Goal: Task Accomplishment & Management: Manage account settings

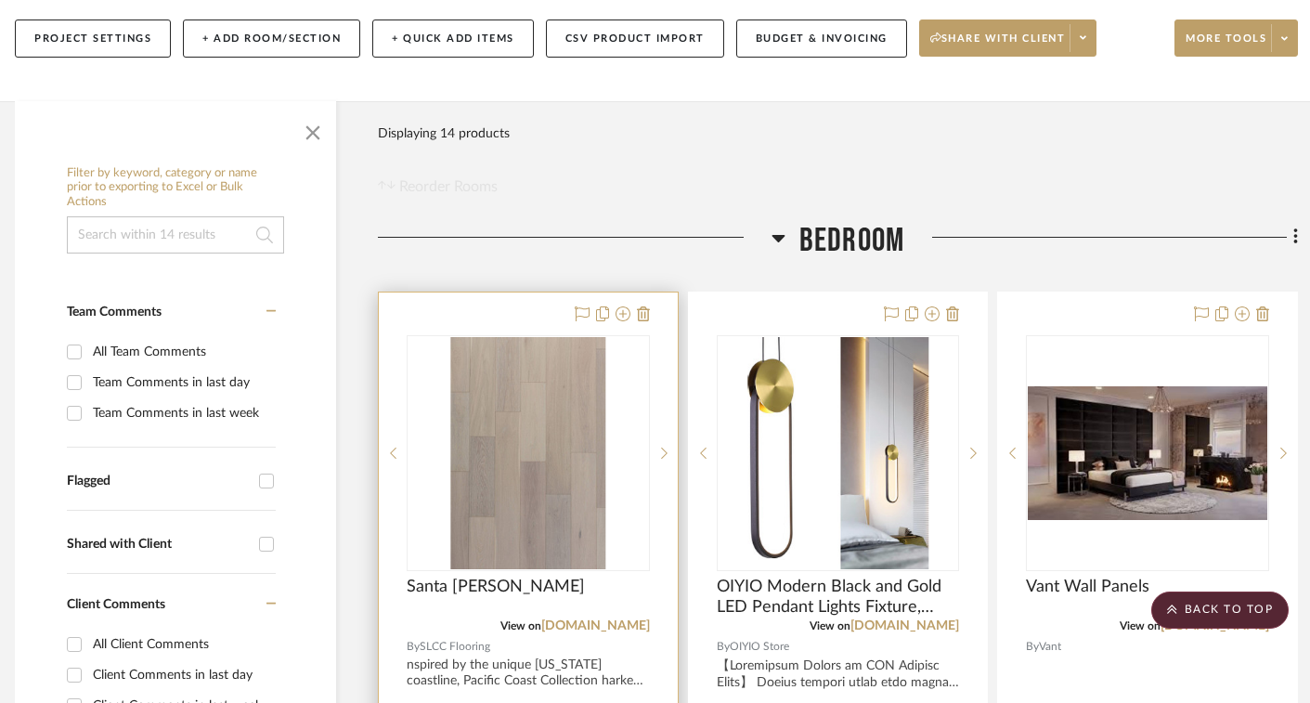
scroll to position [0, 13]
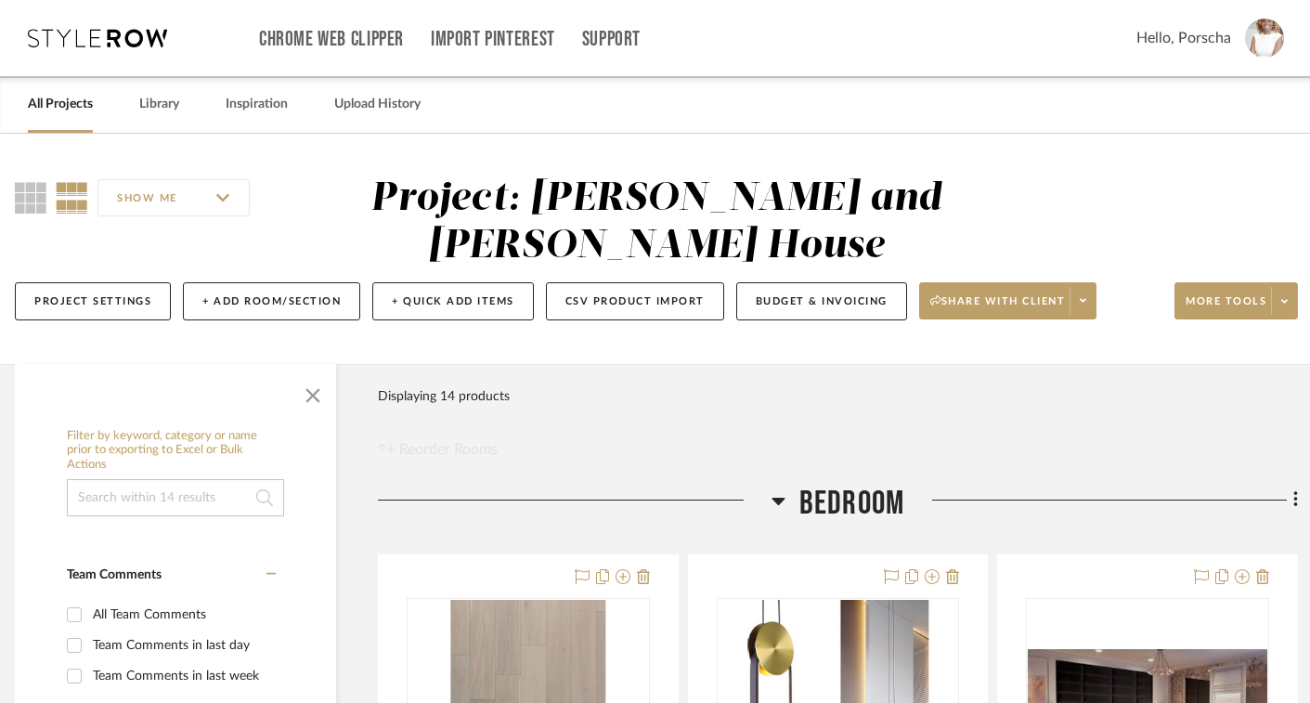
click at [32, 100] on link "All Projects" at bounding box center [60, 104] width 65 height 25
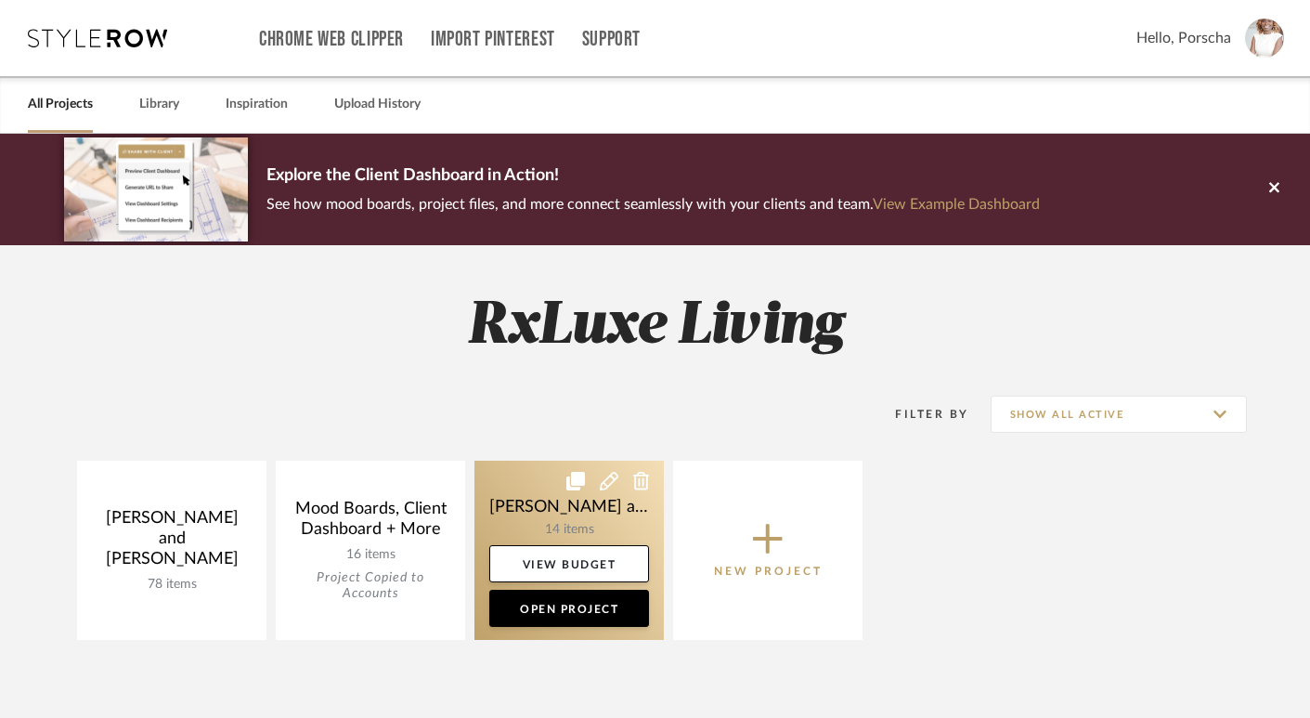
click at [546, 522] on link at bounding box center [568, 549] width 189 height 179
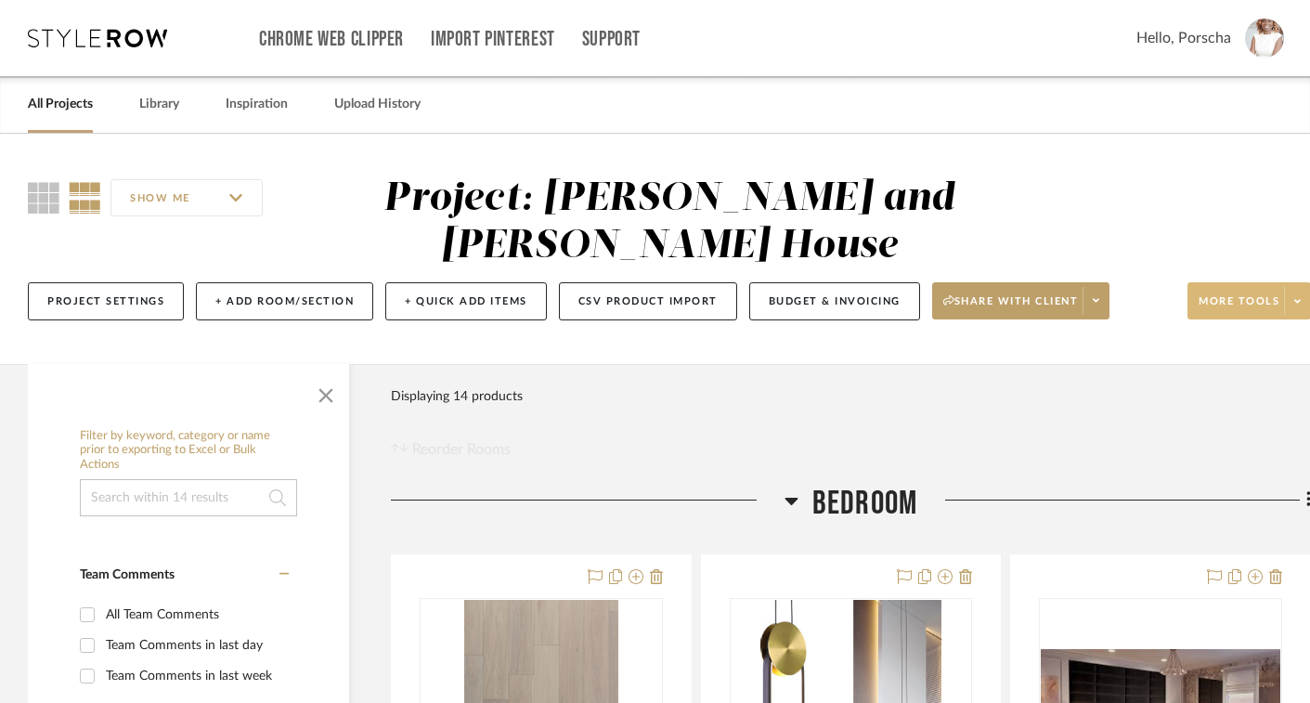
click at [1298, 303] on icon at bounding box center [1297, 301] width 6 height 4
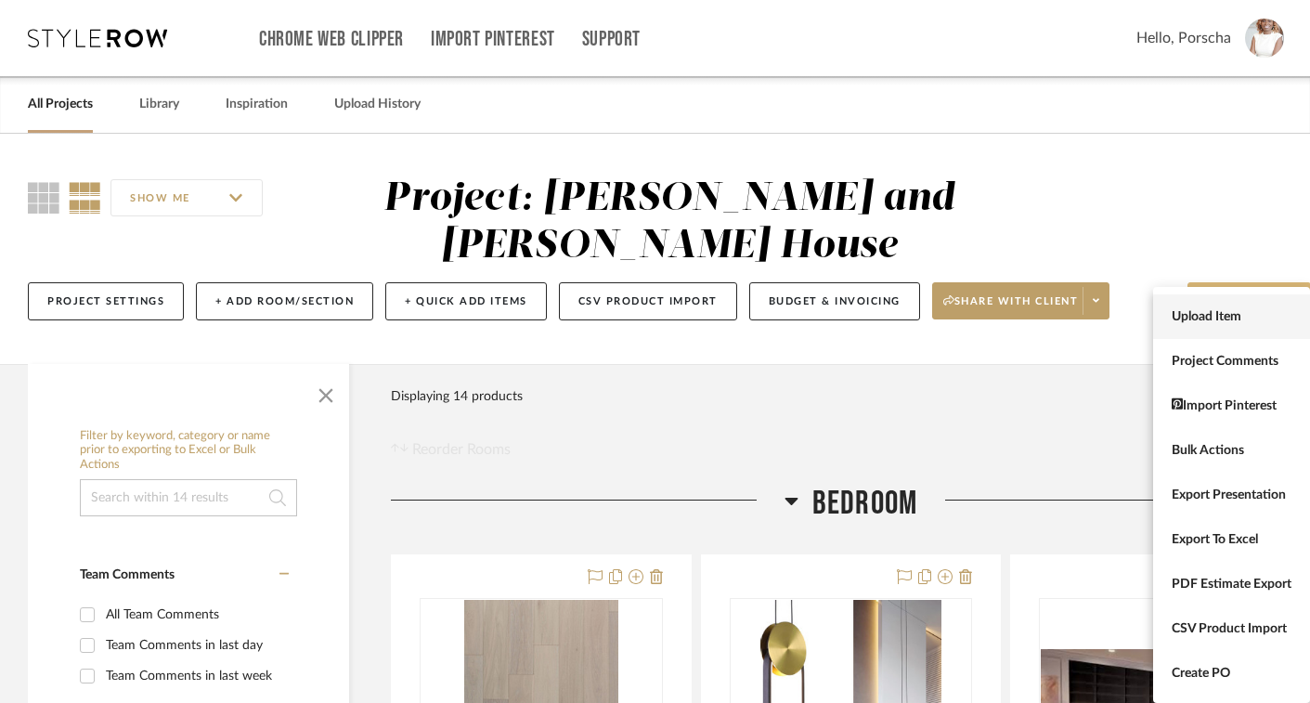
click at [1227, 309] on span "Upload Item" at bounding box center [1232, 317] width 120 height 16
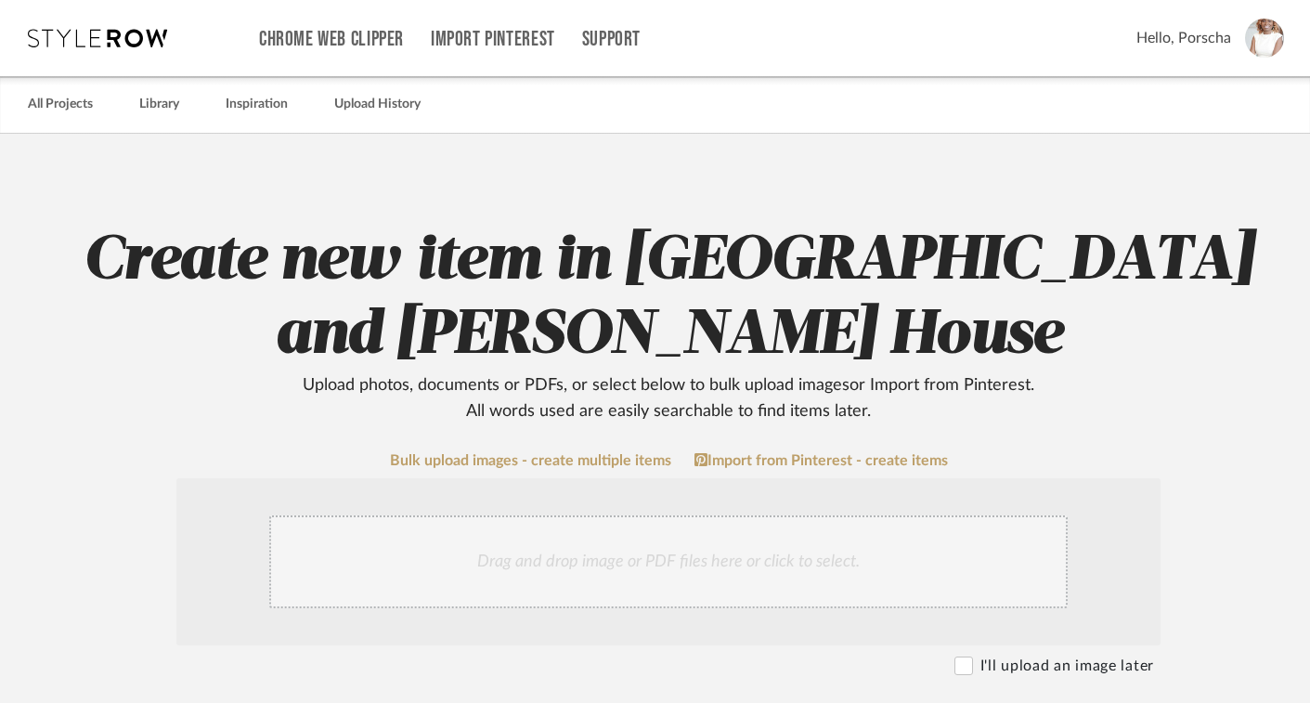
click at [671, 551] on div "Drag and drop image or PDF files here or click to select." at bounding box center [668, 561] width 798 height 93
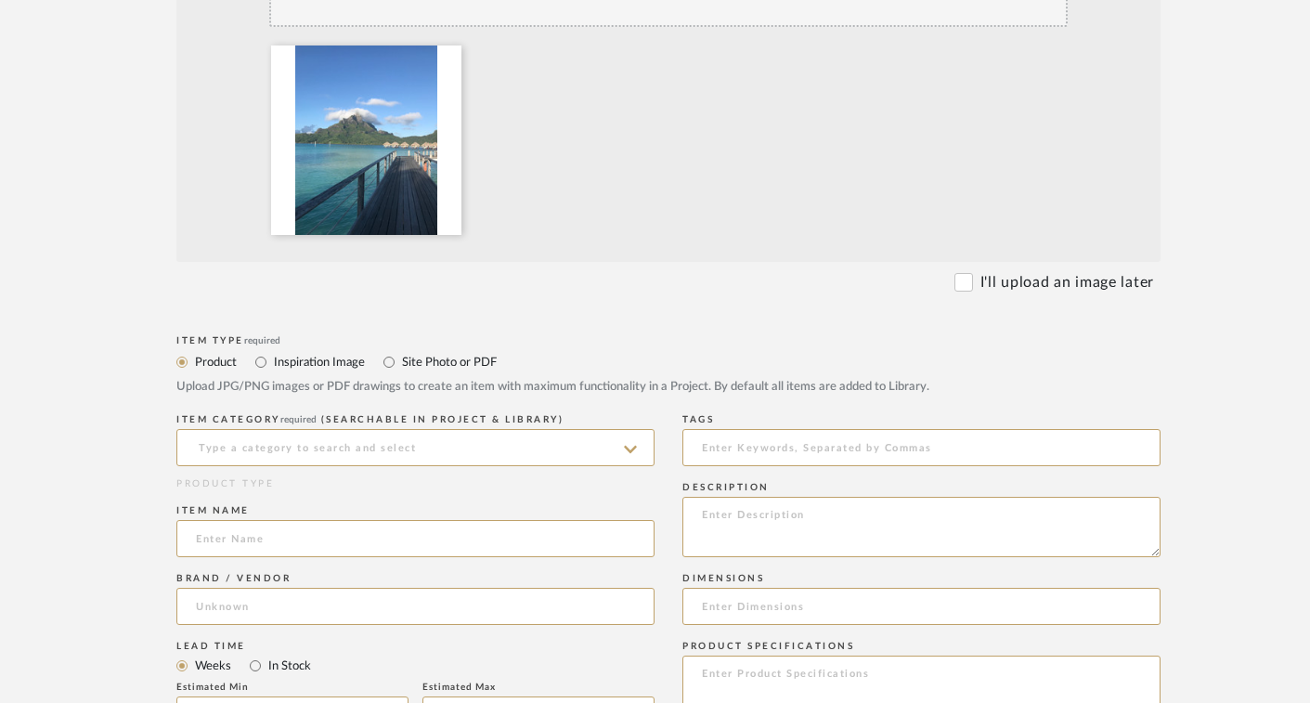
scroll to position [632, 0]
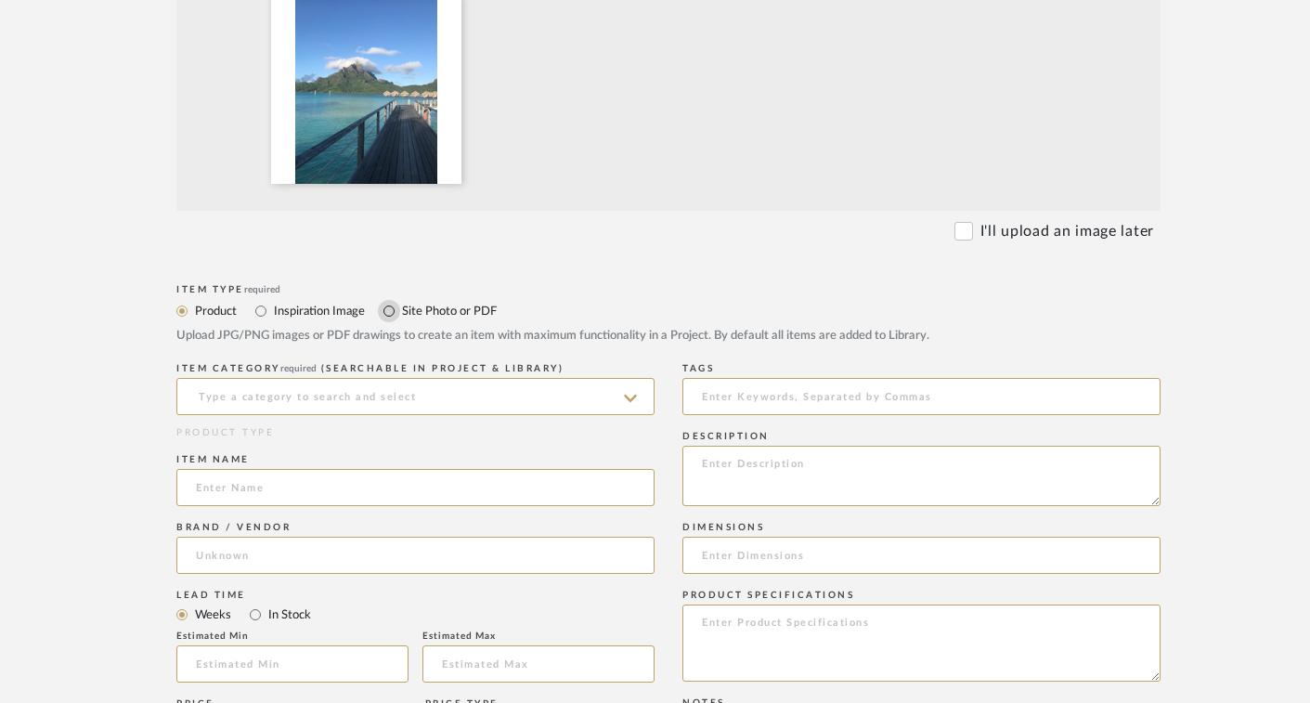
click at [389, 314] on input "Site Photo or PDF" at bounding box center [389, 311] width 22 height 22
radio input "true"
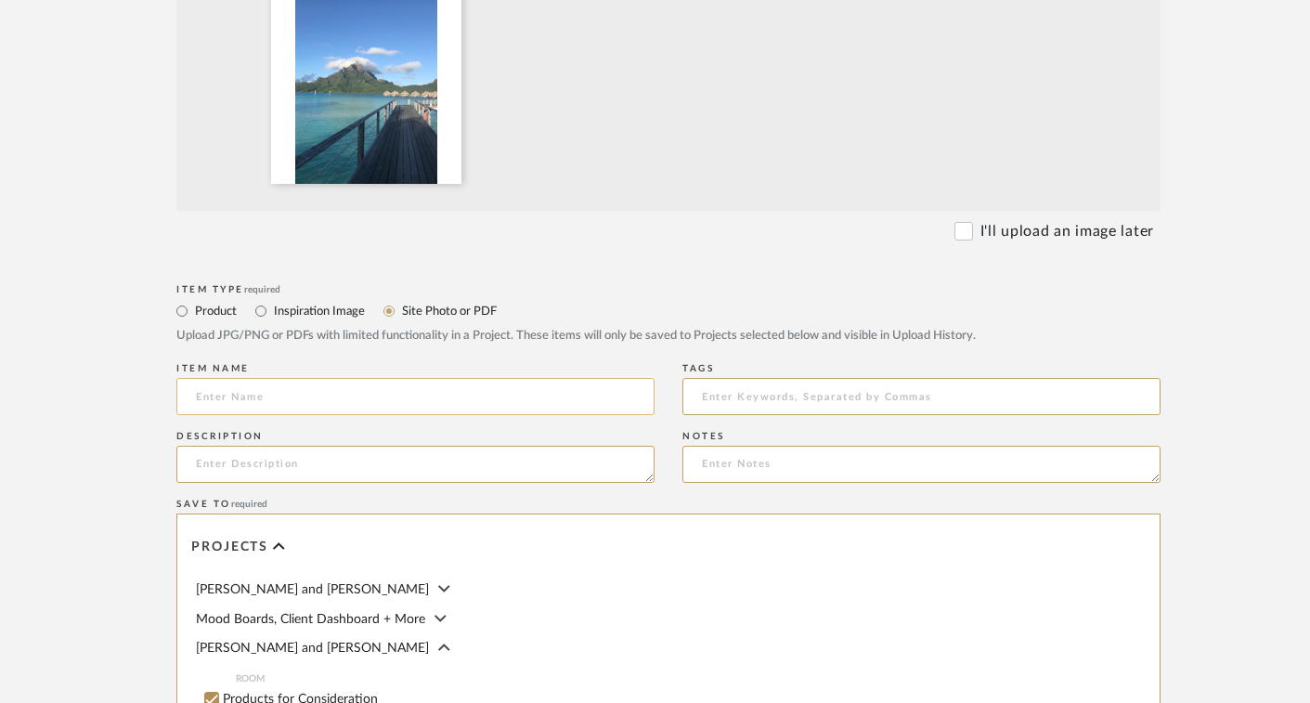
click at [353, 387] on input at bounding box center [415, 396] width 478 height 37
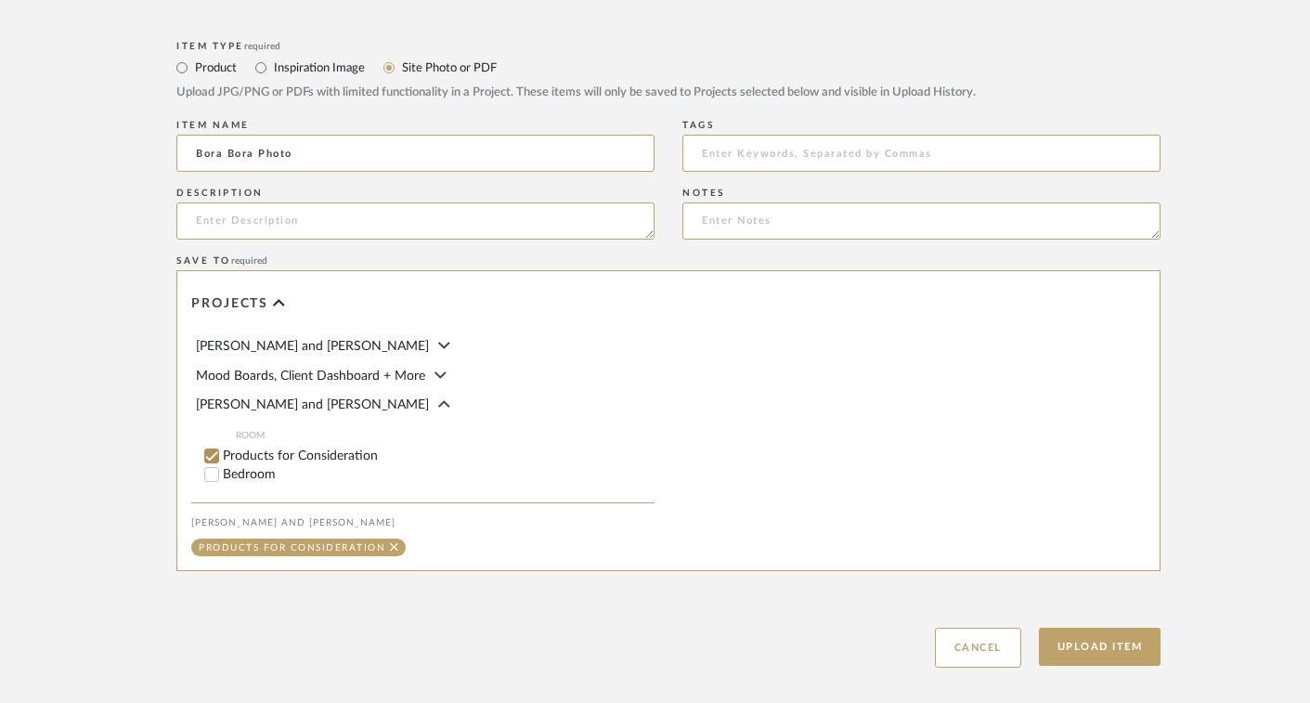
scroll to position [883, 0]
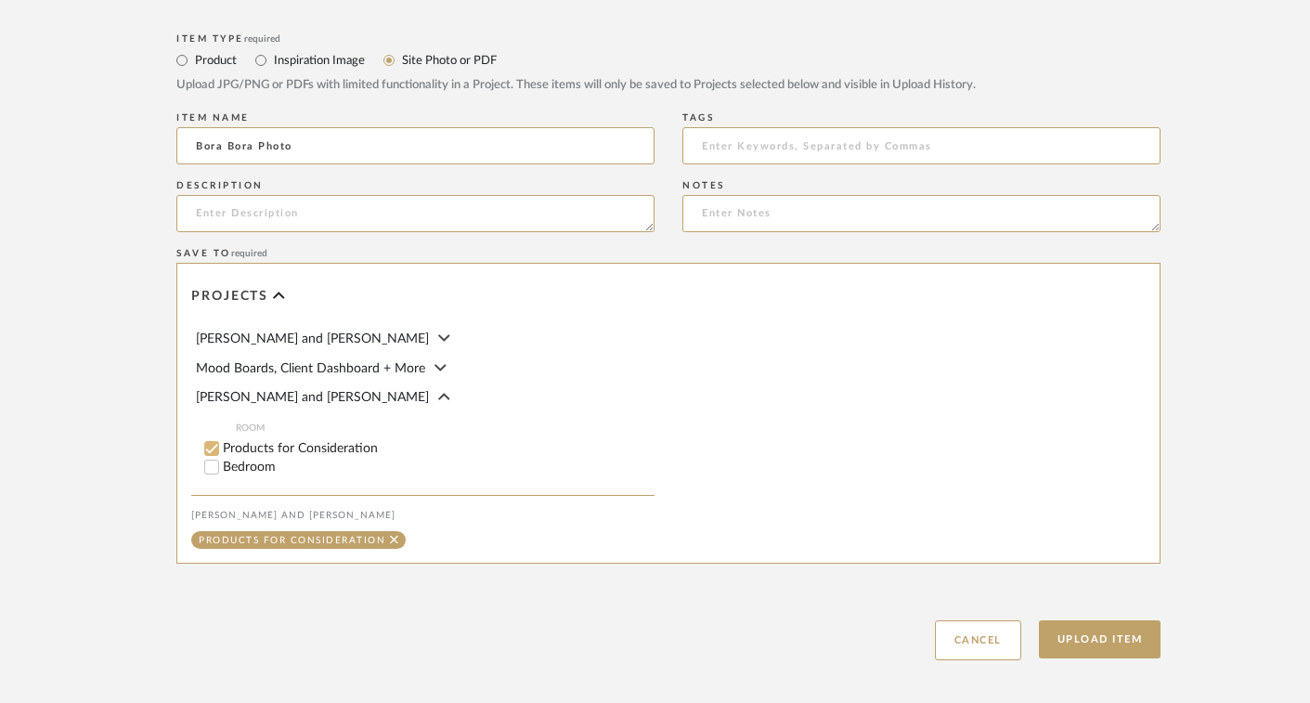
type input "Bora Bora Photo"
click at [211, 444] on input "Products for Consideration" at bounding box center [211, 448] width 19 height 19
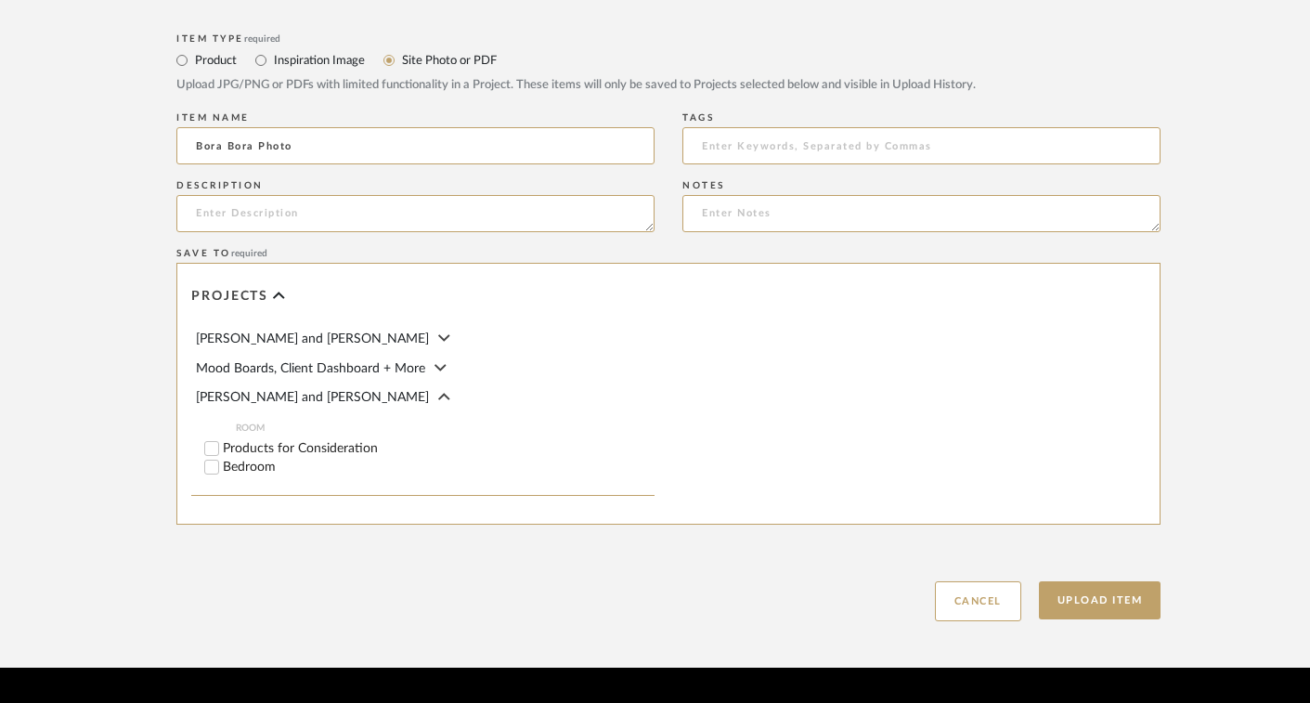
click at [321, 396] on span "[PERSON_NAME] and [PERSON_NAME]" at bounding box center [312, 397] width 233 height 13
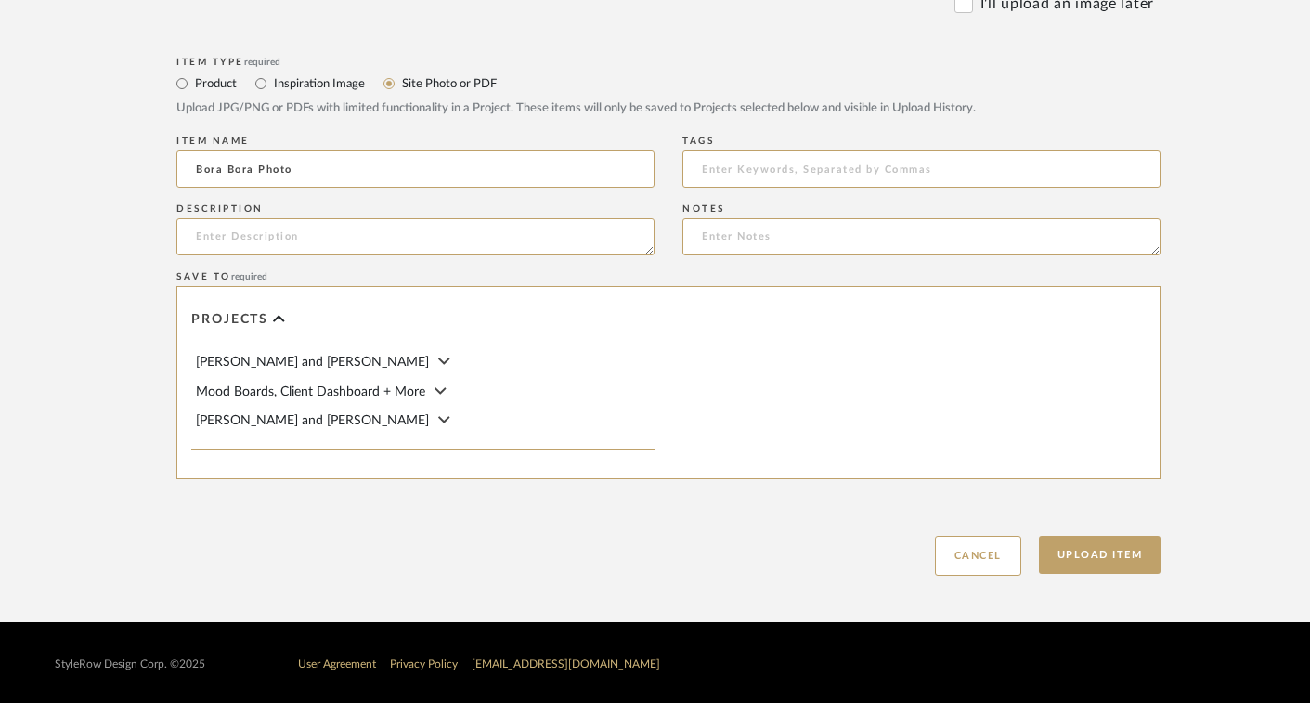
click at [323, 418] on span "[PERSON_NAME] and [PERSON_NAME]" at bounding box center [312, 420] width 233 height 13
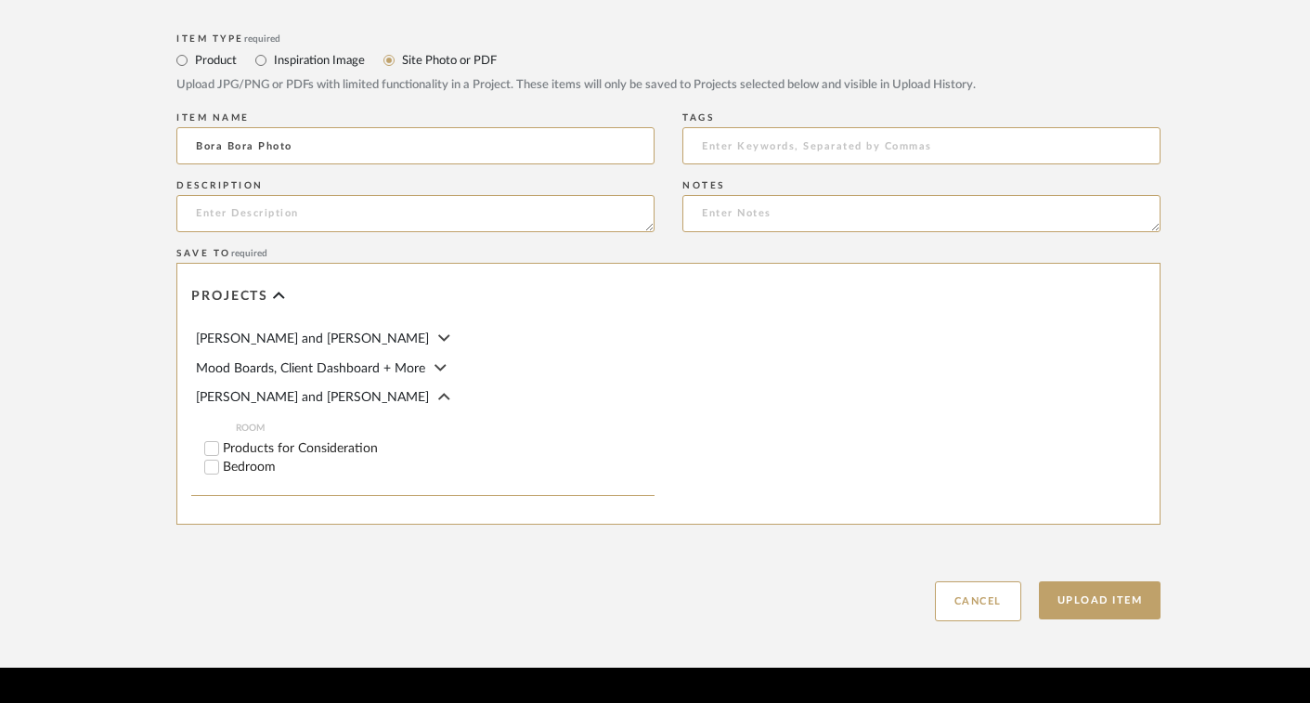
click at [215, 462] on input "Bedroom" at bounding box center [211, 467] width 19 height 19
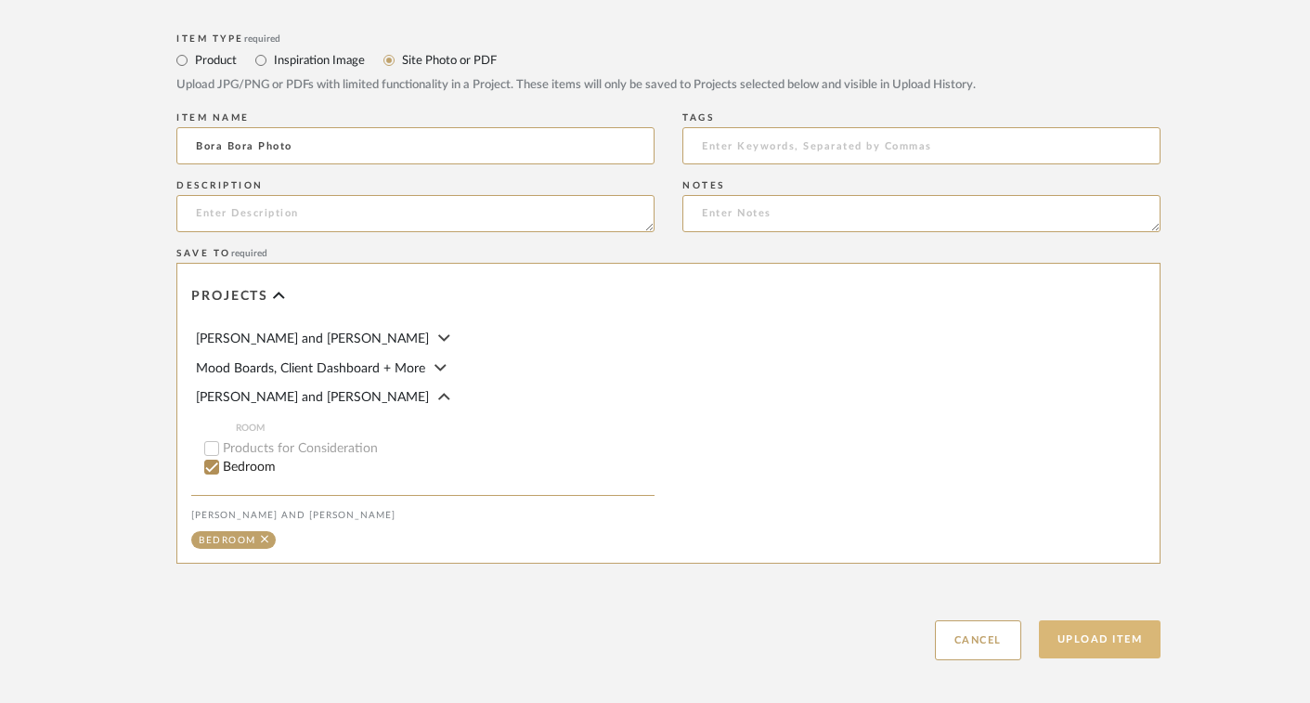
click at [1130, 637] on button "Upload Item" at bounding box center [1100, 639] width 123 height 38
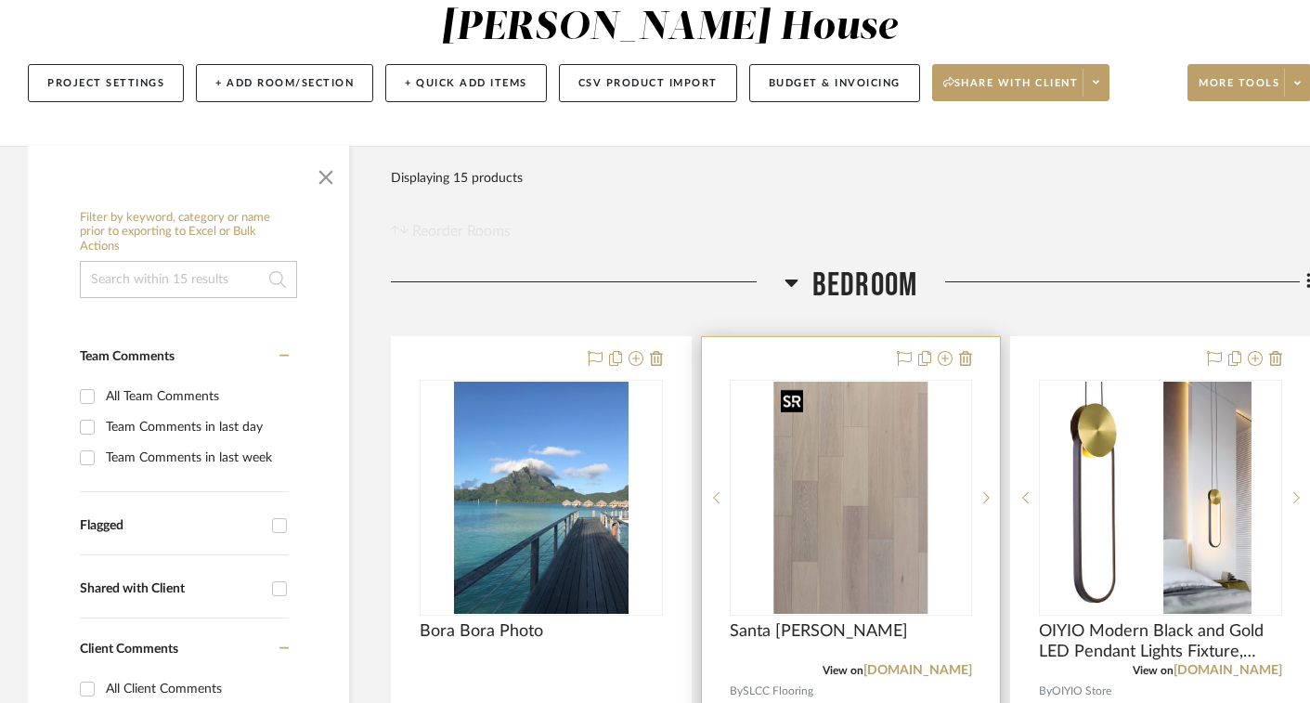
scroll to position [190, 0]
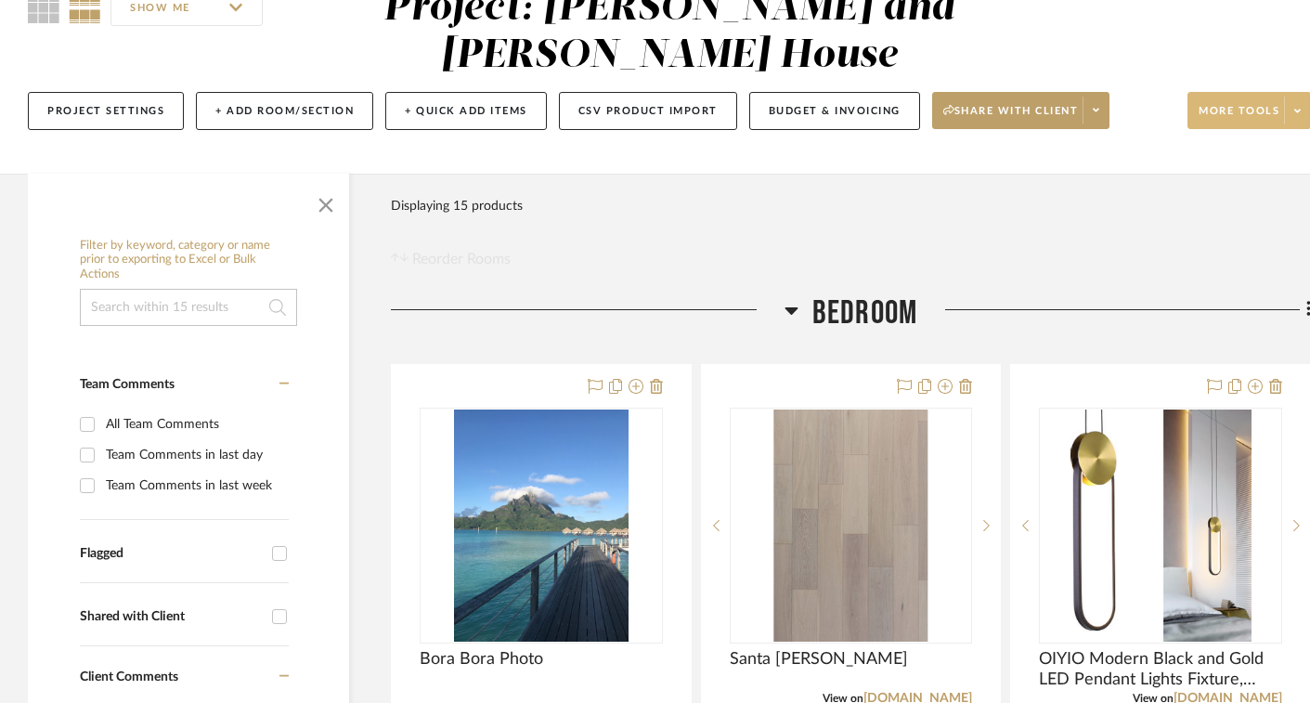
click at [1293, 108] on span at bounding box center [1297, 111] width 26 height 28
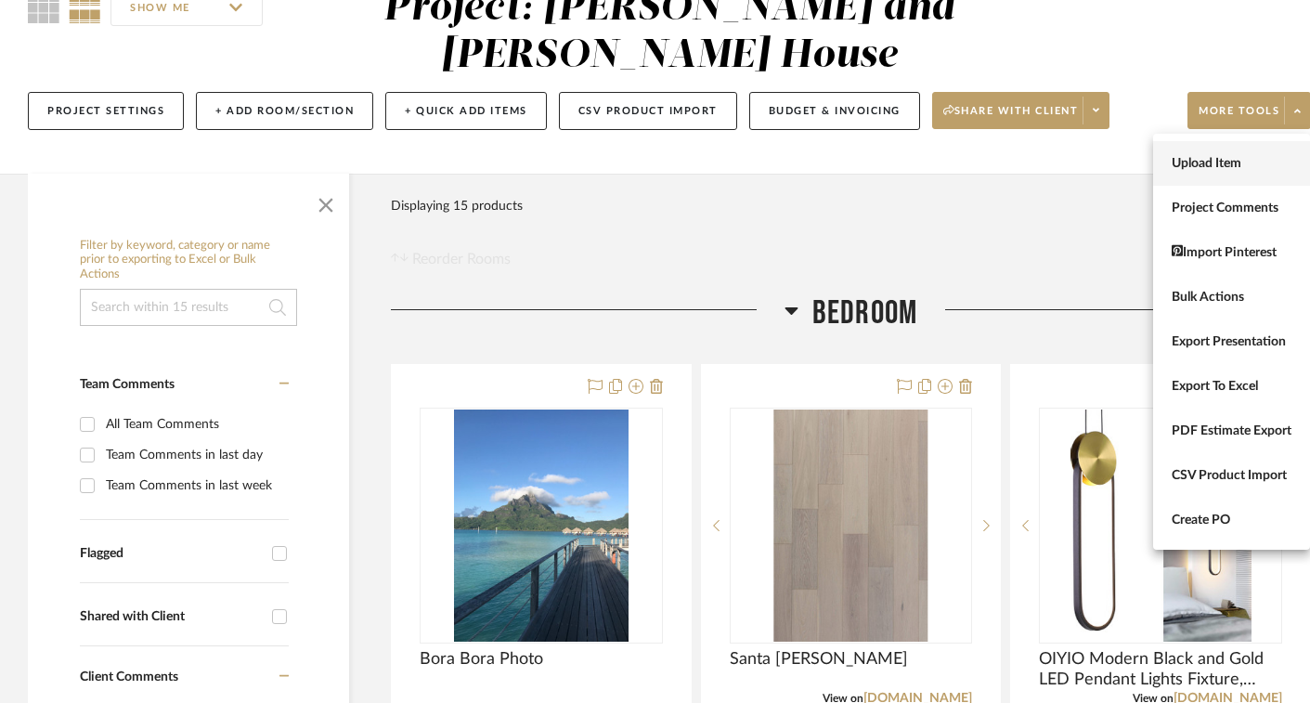
click at [1209, 162] on span "Upload Item" at bounding box center [1232, 163] width 120 height 16
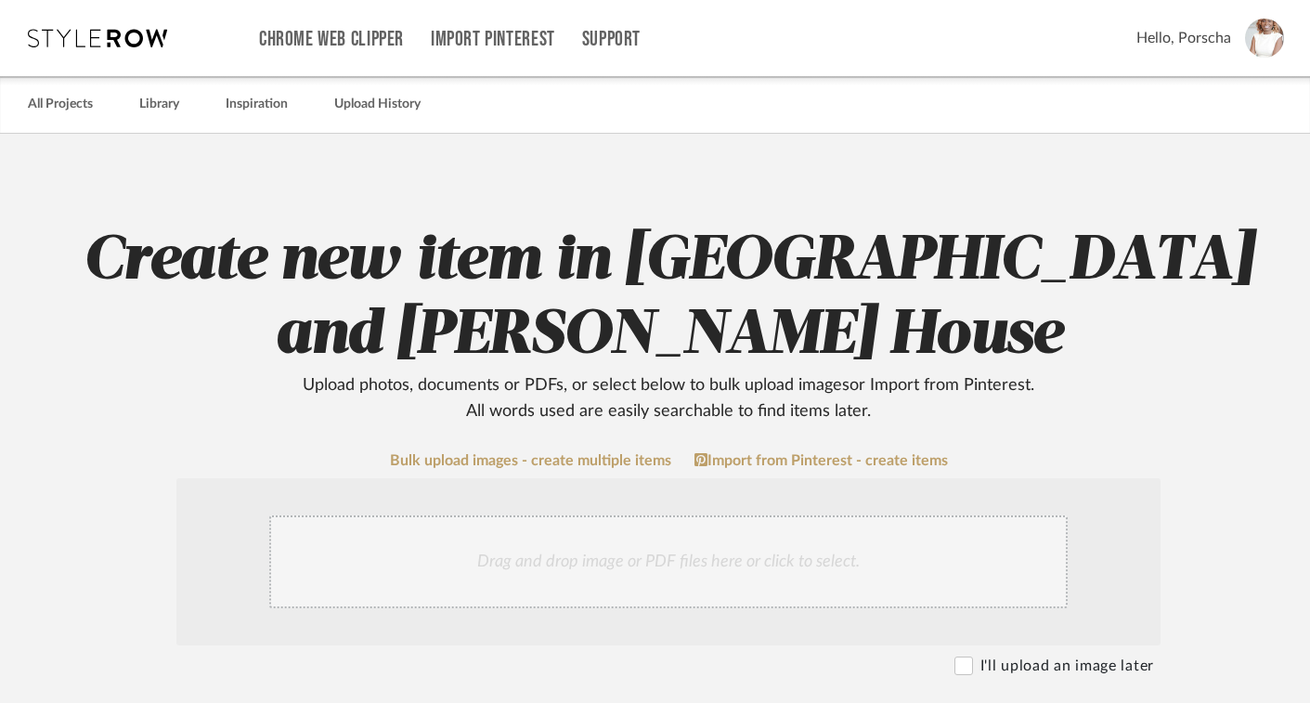
click at [594, 538] on div "Drag and drop image or PDF files here or click to select." at bounding box center [668, 561] width 798 height 93
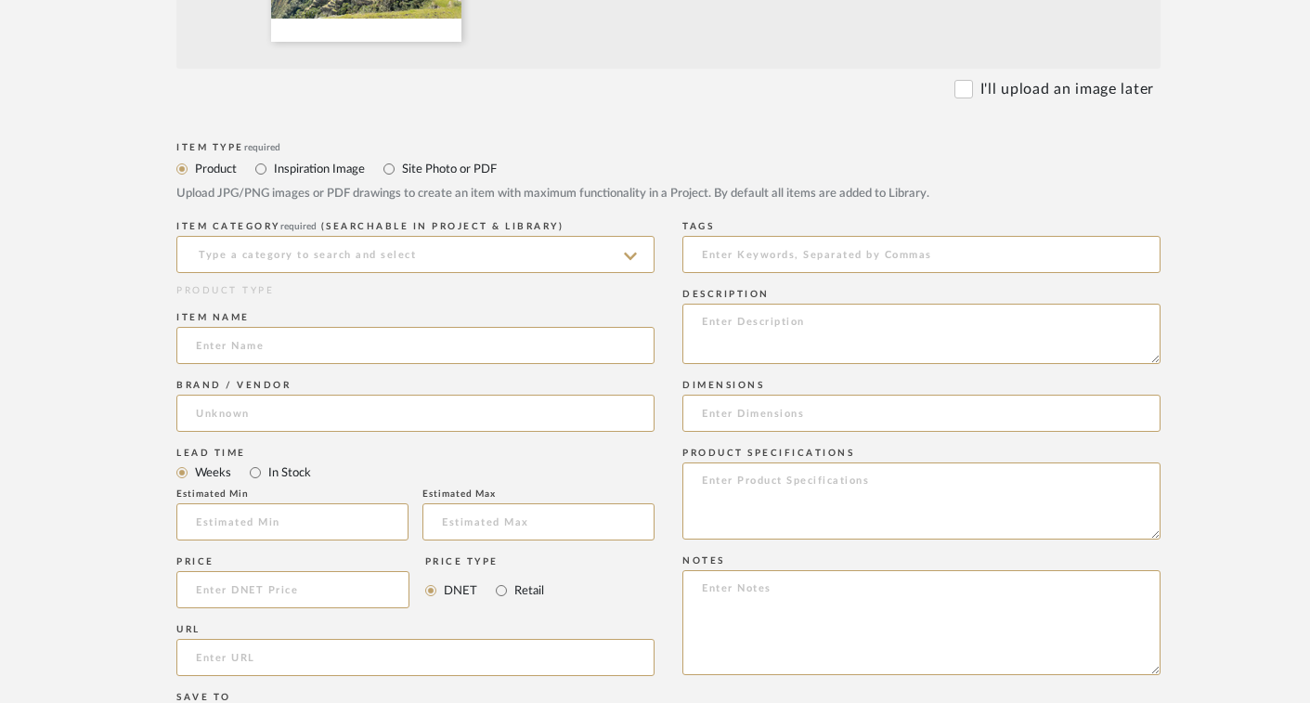
scroll to position [848, 0]
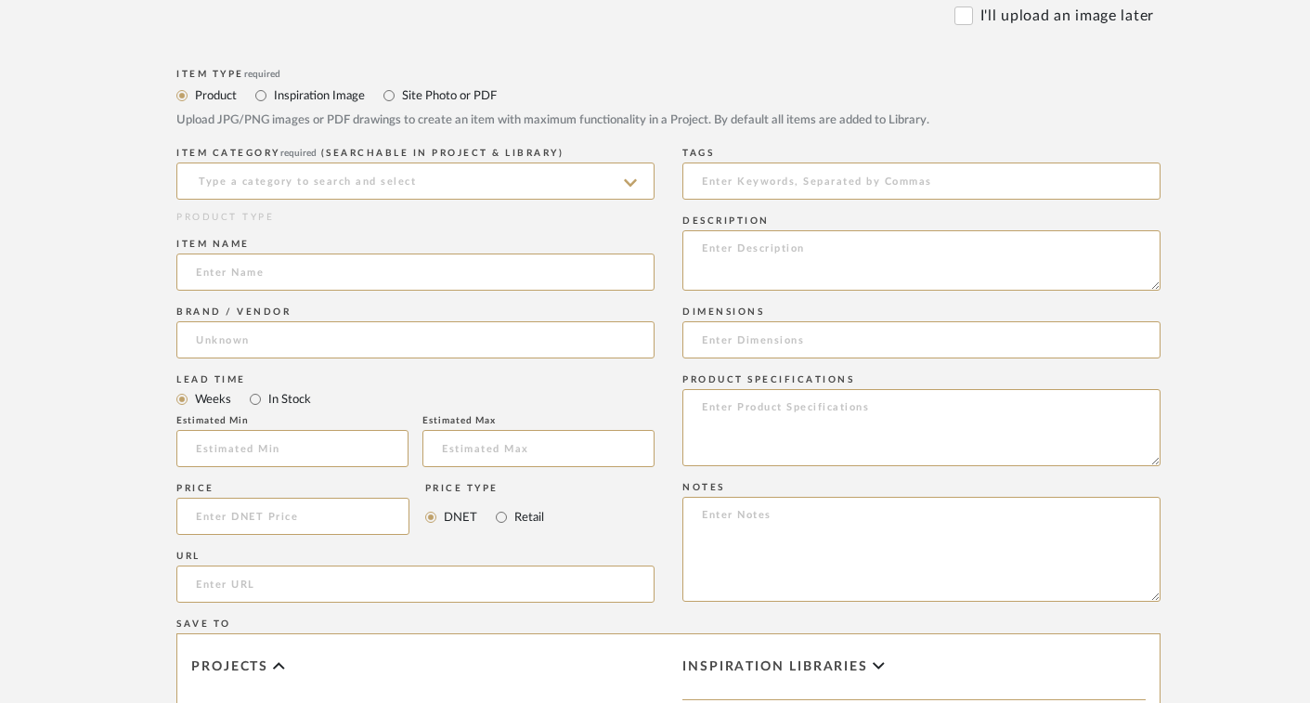
click at [424, 103] on label "Site Photo or PDF" at bounding box center [448, 95] width 97 height 20
click at [400, 103] on input "Site Photo or PDF" at bounding box center [389, 95] width 22 height 22
radio input "true"
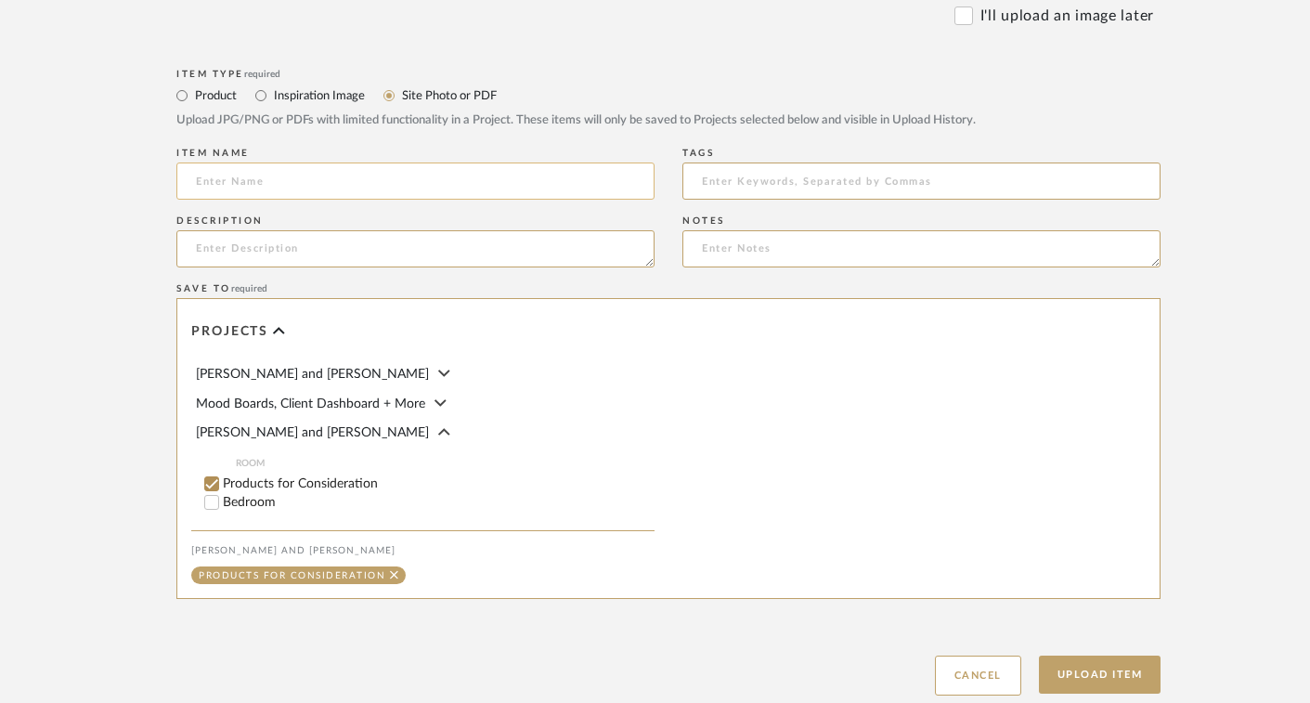
click at [361, 190] on input at bounding box center [415, 180] width 478 height 37
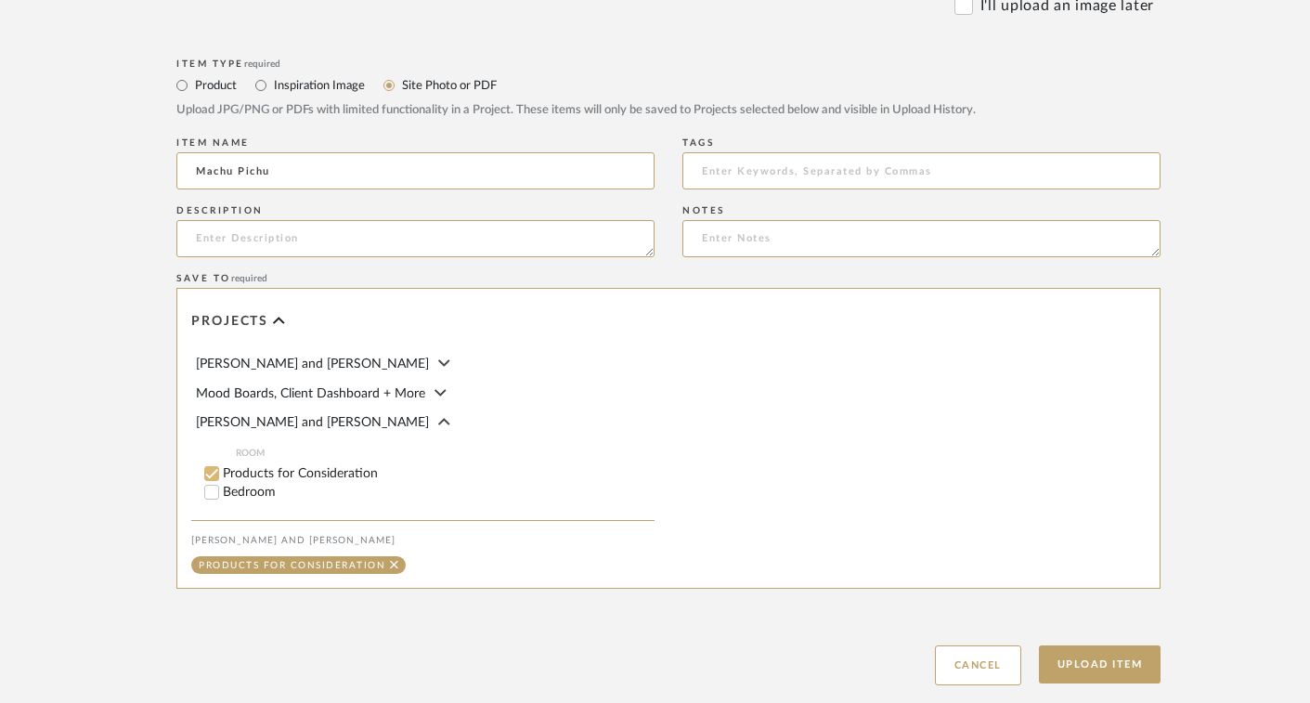
type input "Machu Pichu"
click at [210, 471] on input "Products for Consideration" at bounding box center [211, 473] width 19 height 19
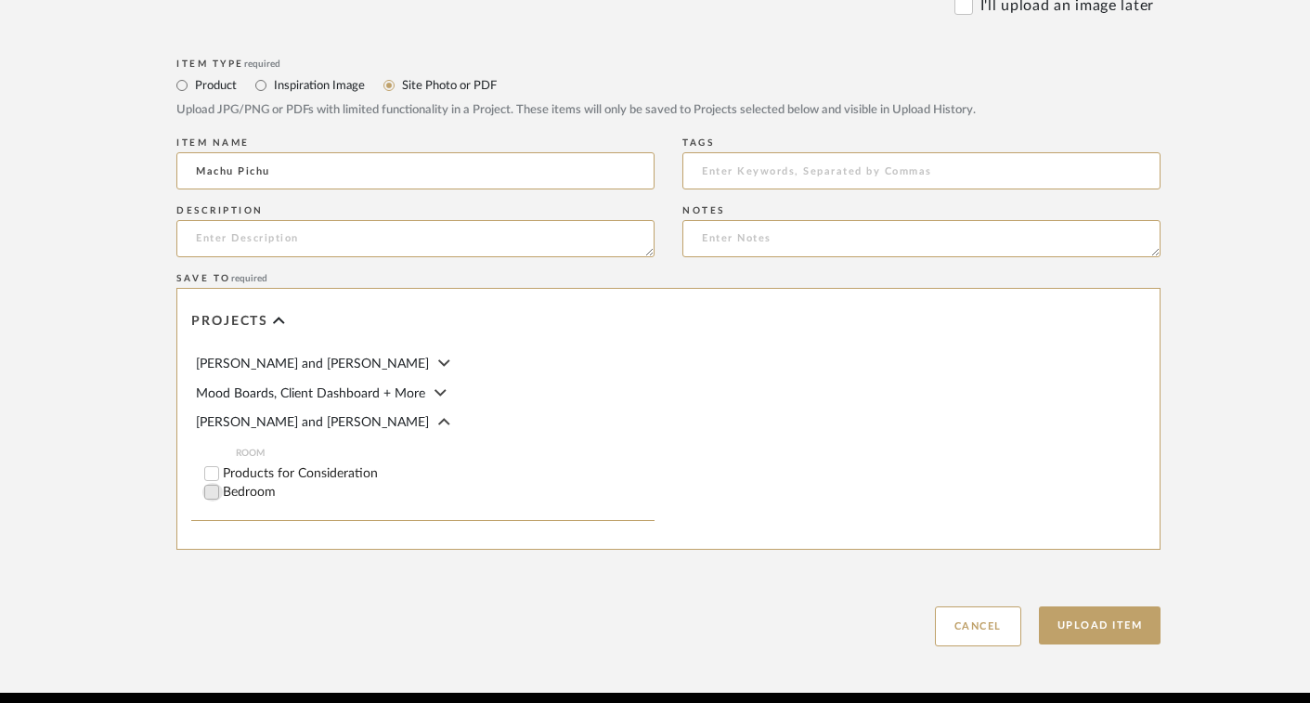
click at [210, 493] on input "Bedroom" at bounding box center [211, 492] width 19 height 19
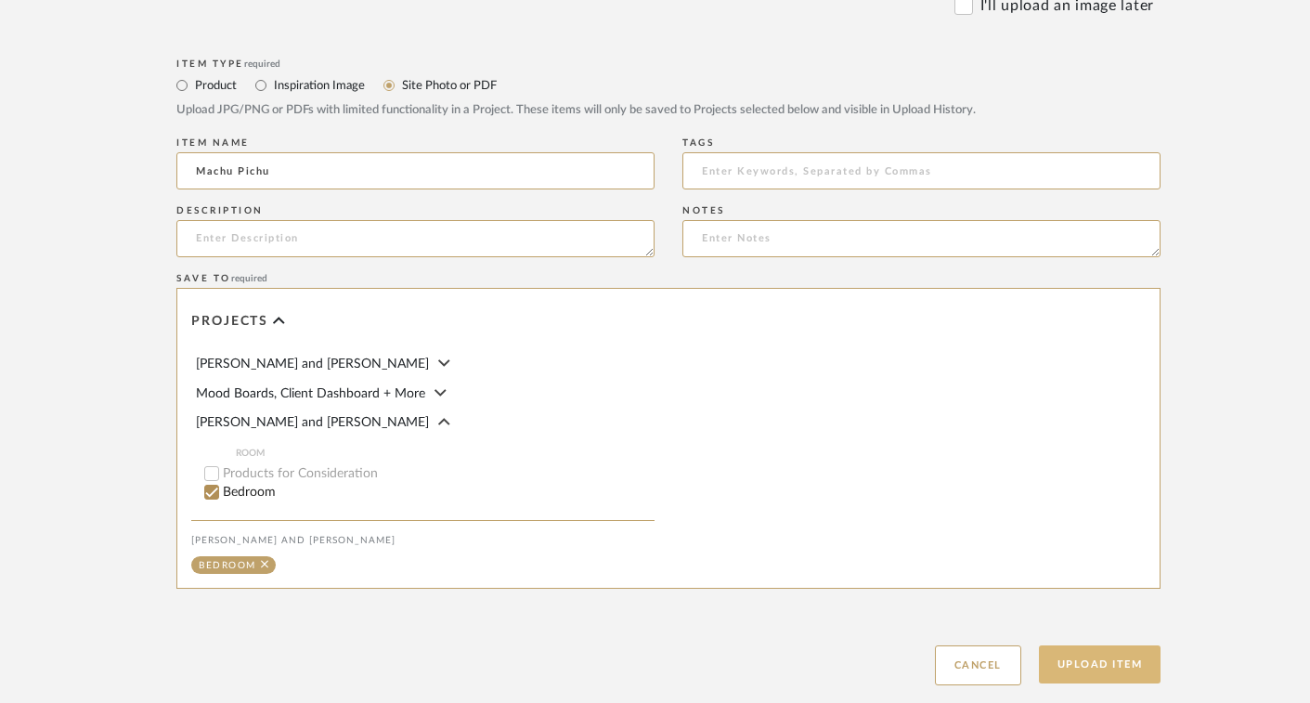
click at [1084, 648] on button "Upload Item" at bounding box center [1100, 664] width 123 height 38
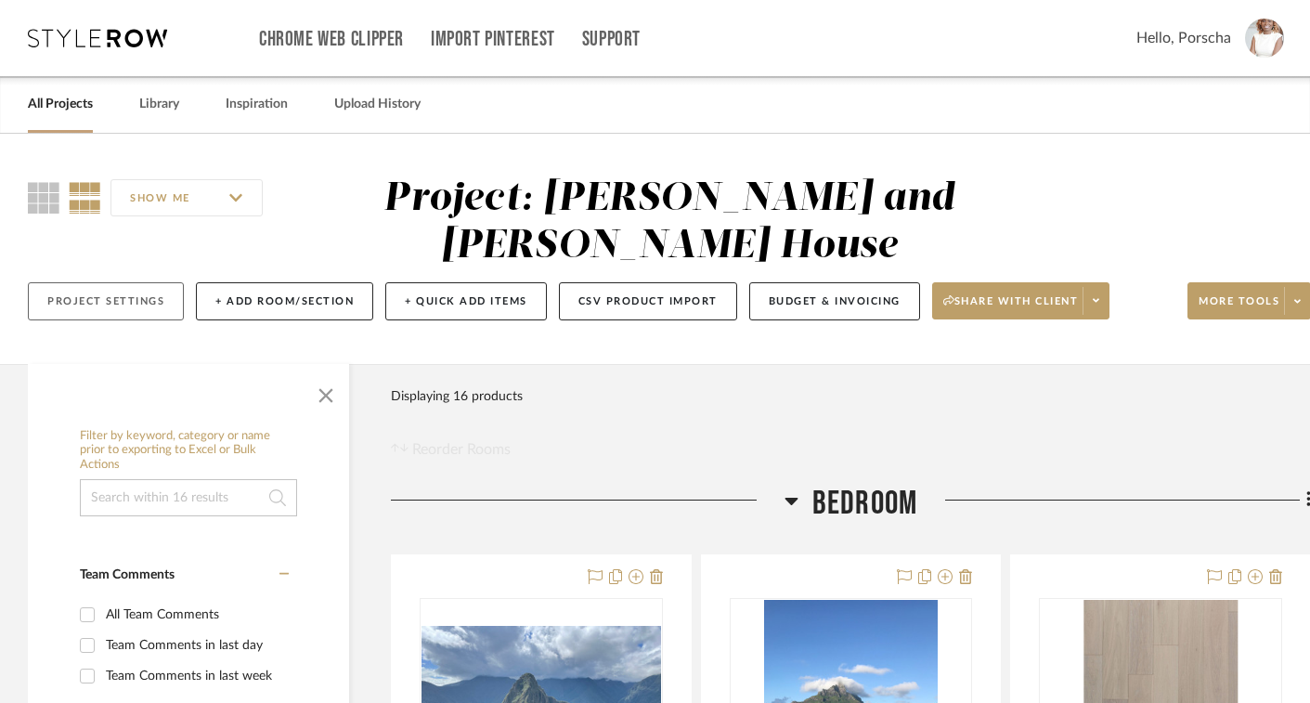
click at [138, 297] on button "Project Settings" at bounding box center [106, 301] width 156 height 38
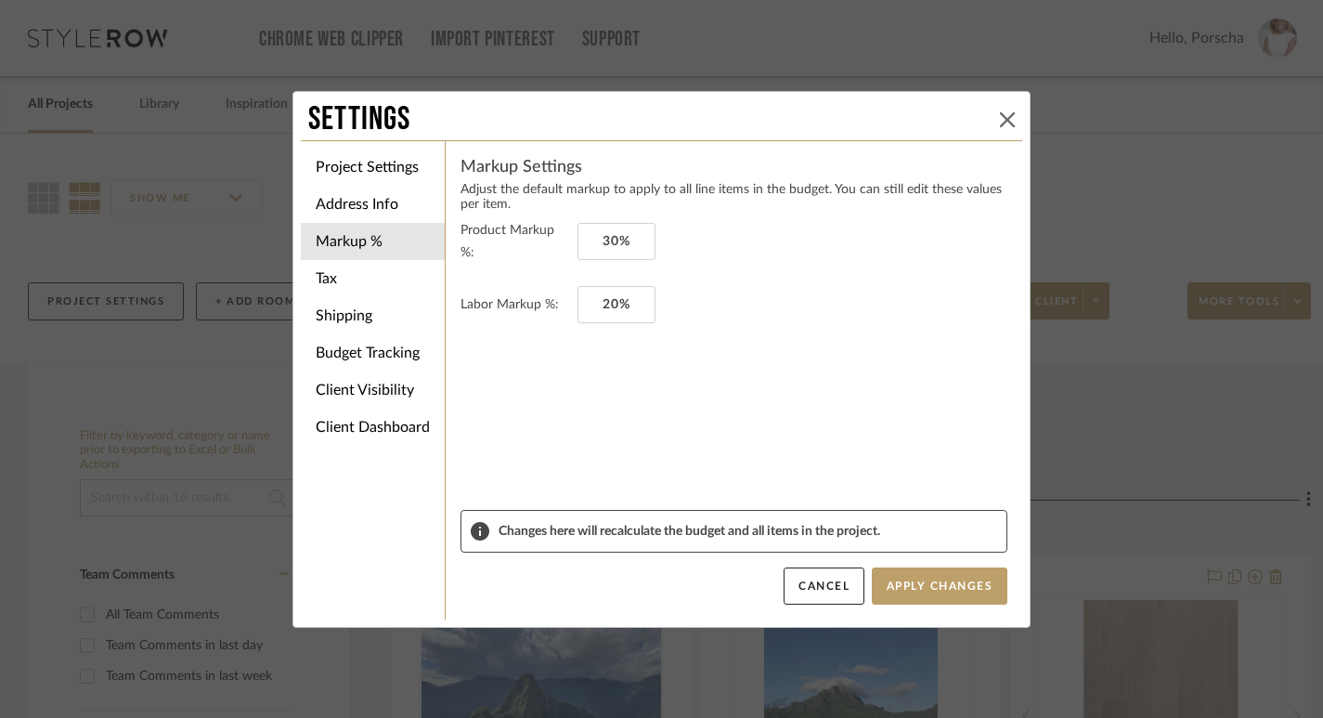
click at [1005, 112] on icon at bounding box center [1007, 119] width 15 height 15
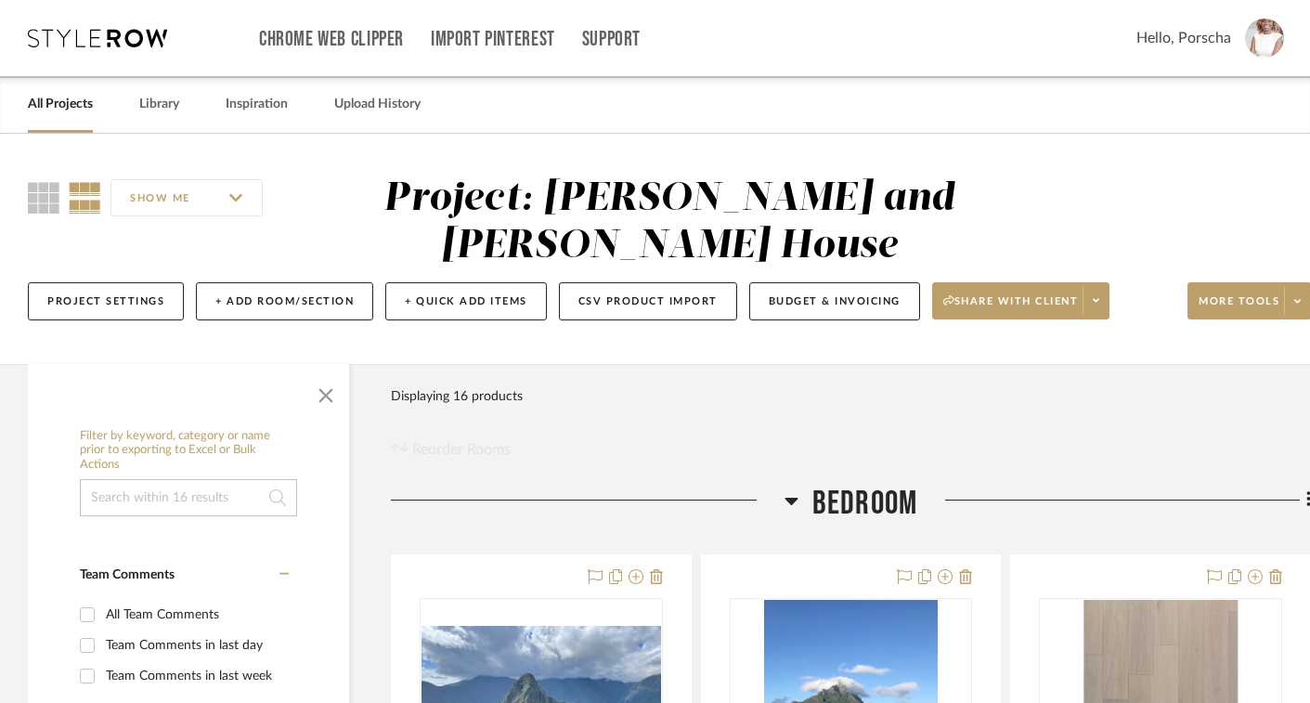
click at [220, 202] on input "SHOW ME" at bounding box center [186, 197] width 152 height 37
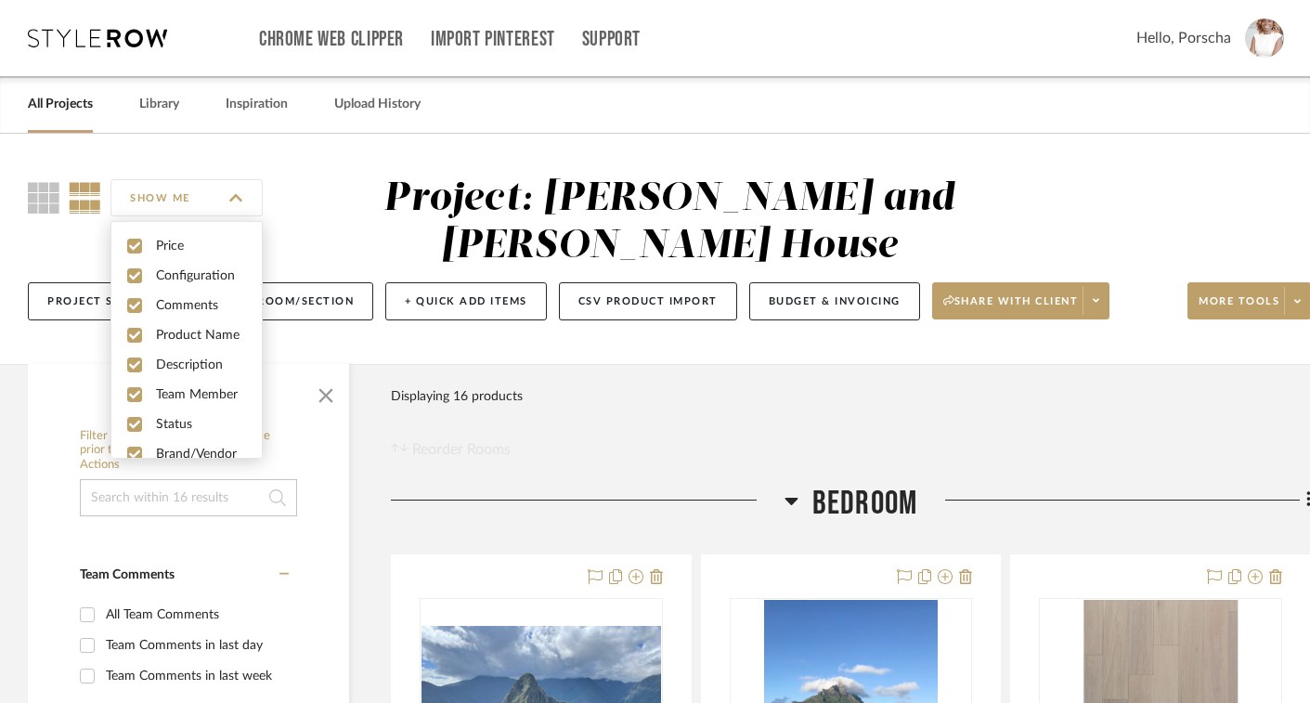
click at [220, 204] on input "SHOW ME" at bounding box center [186, 197] width 152 height 37
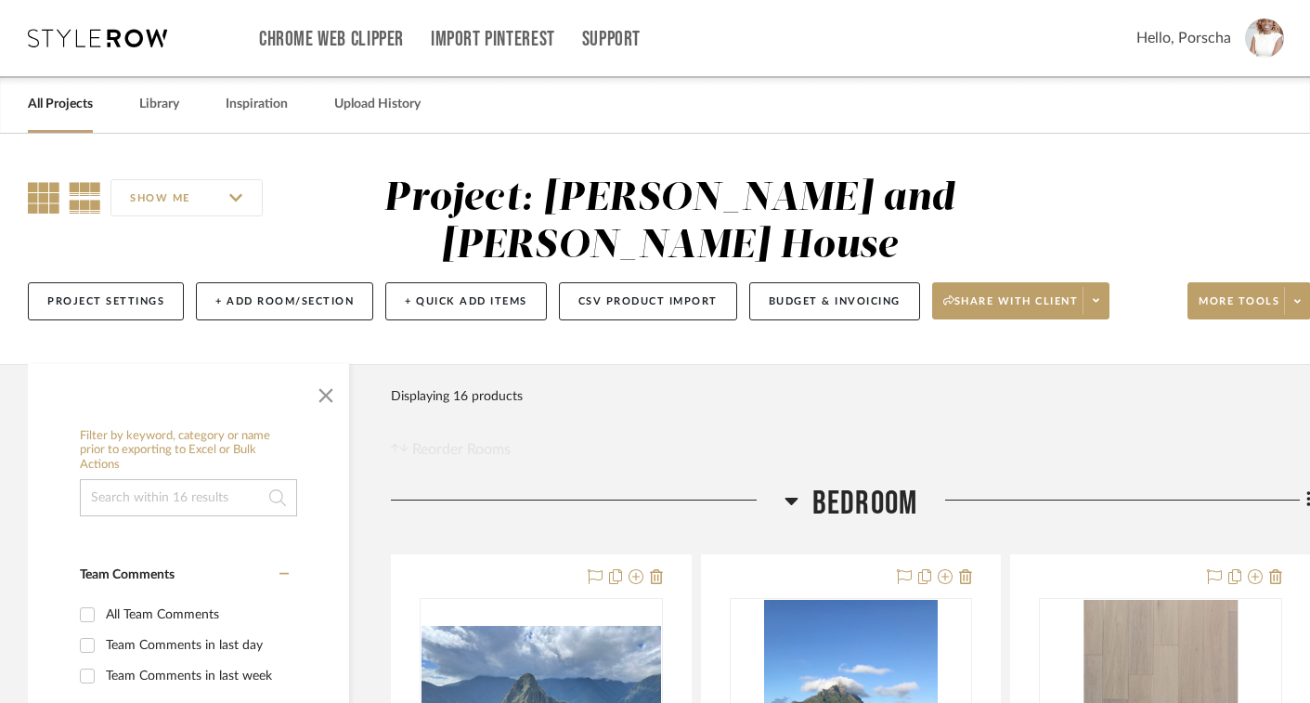
click at [34, 192] on icon at bounding box center [44, 198] width 32 height 32
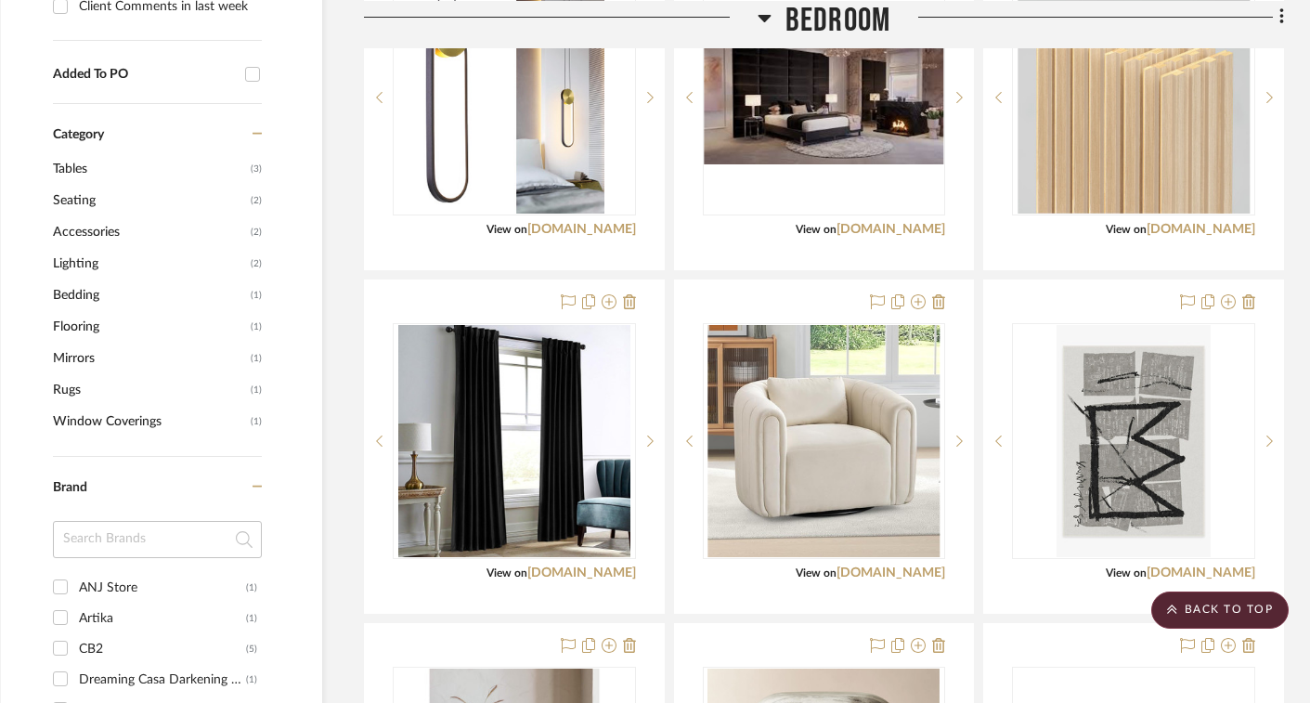
scroll to position [0, 27]
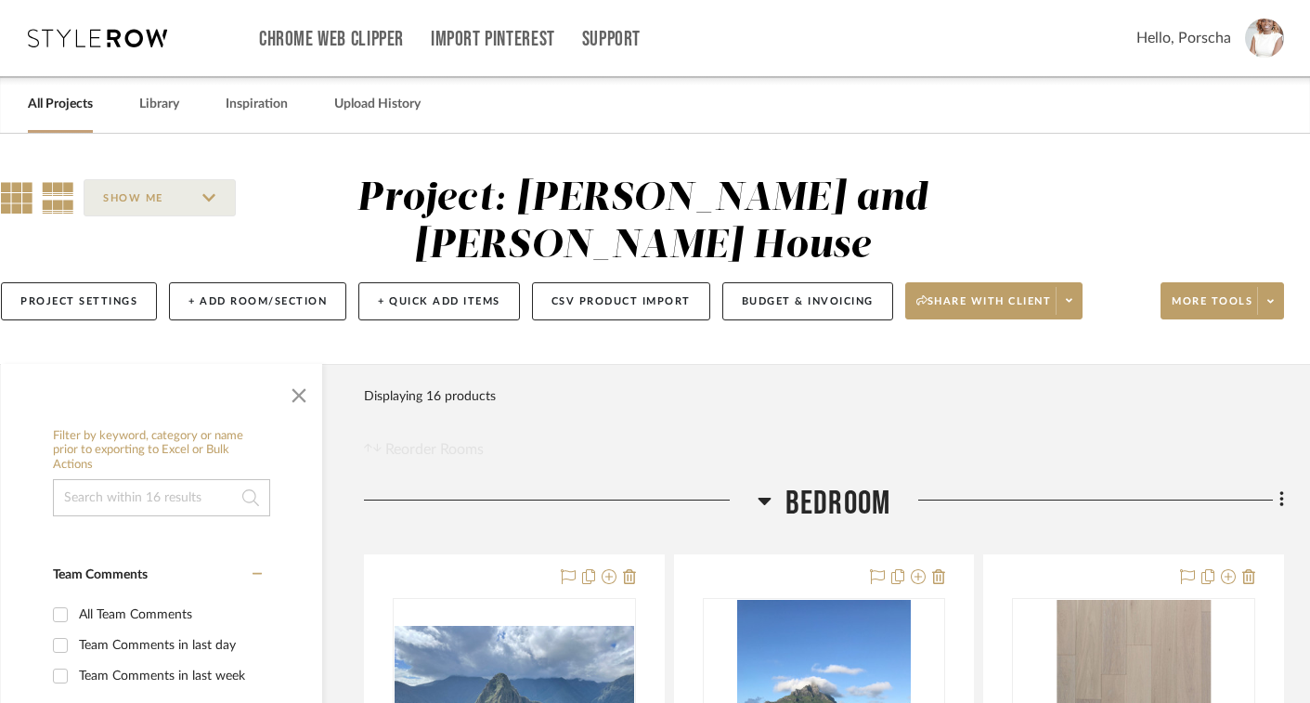
click at [71, 197] on icon at bounding box center [58, 198] width 32 height 32
click at [31, 194] on icon at bounding box center [17, 198] width 32 height 32
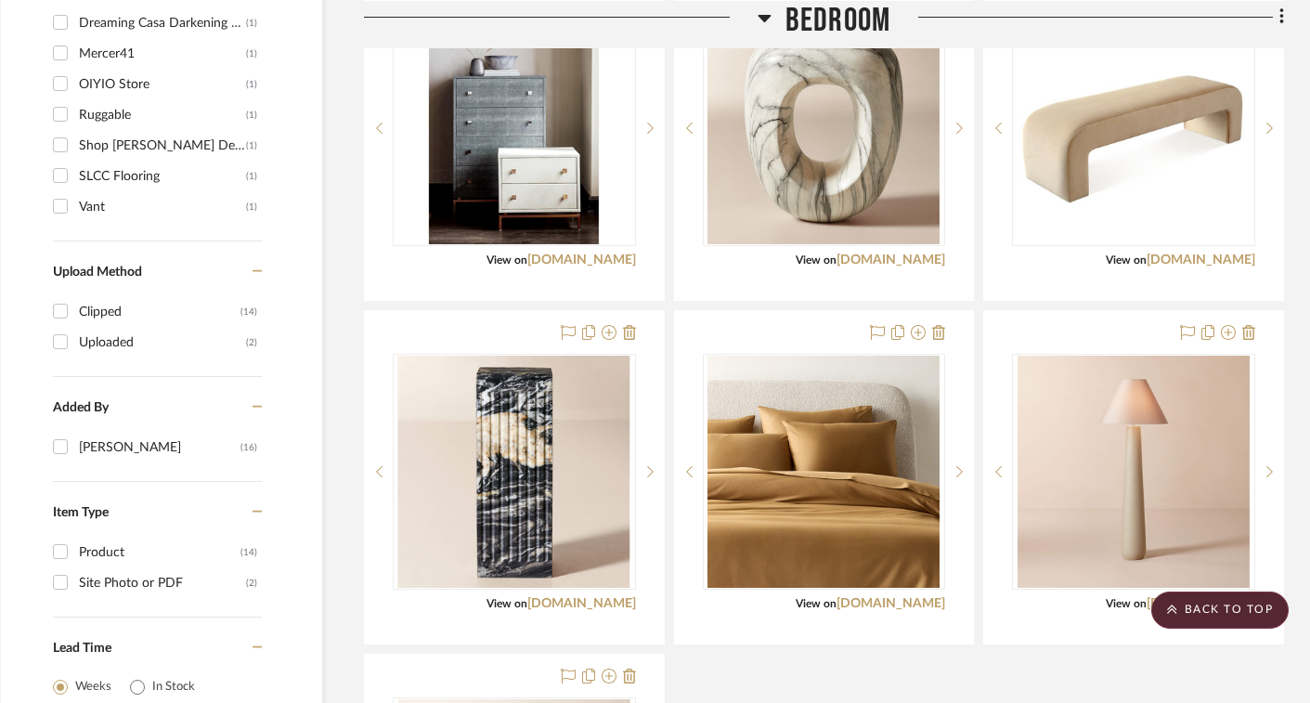
scroll to position [1621, 27]
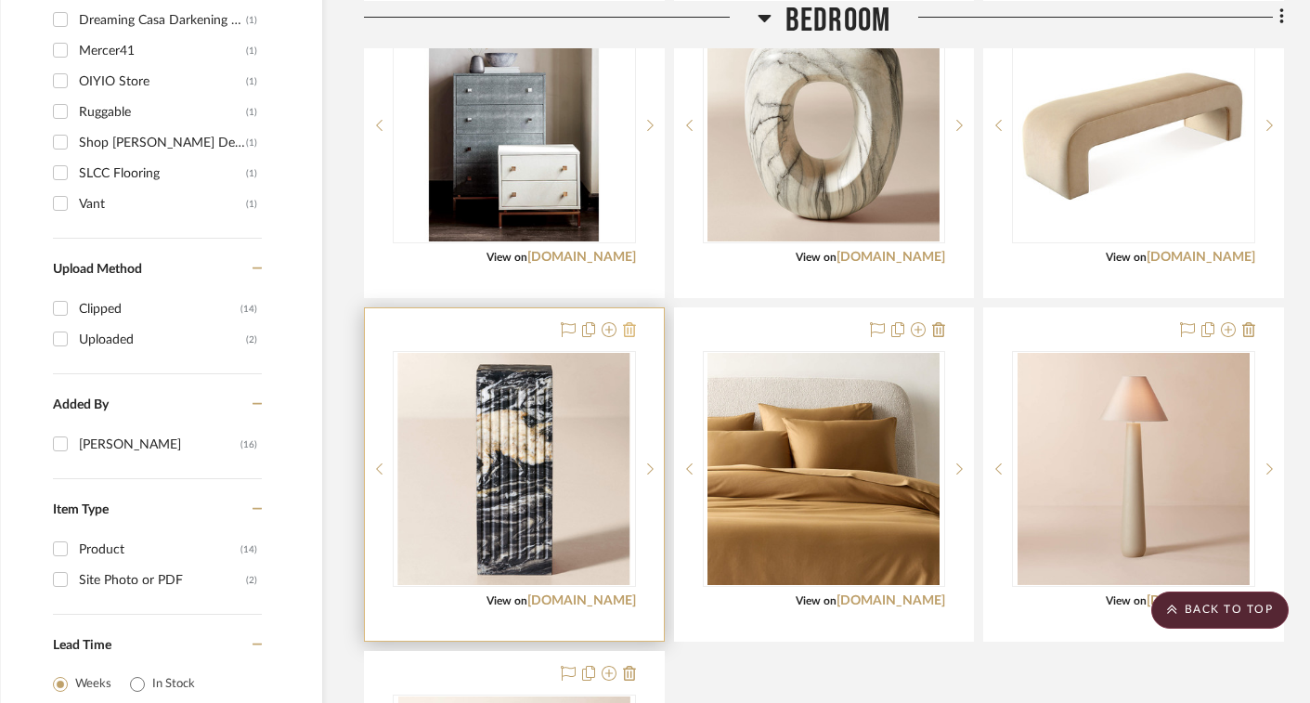
click at [631, 328] on icon at bounding box center [629, 329] width 13 height 15
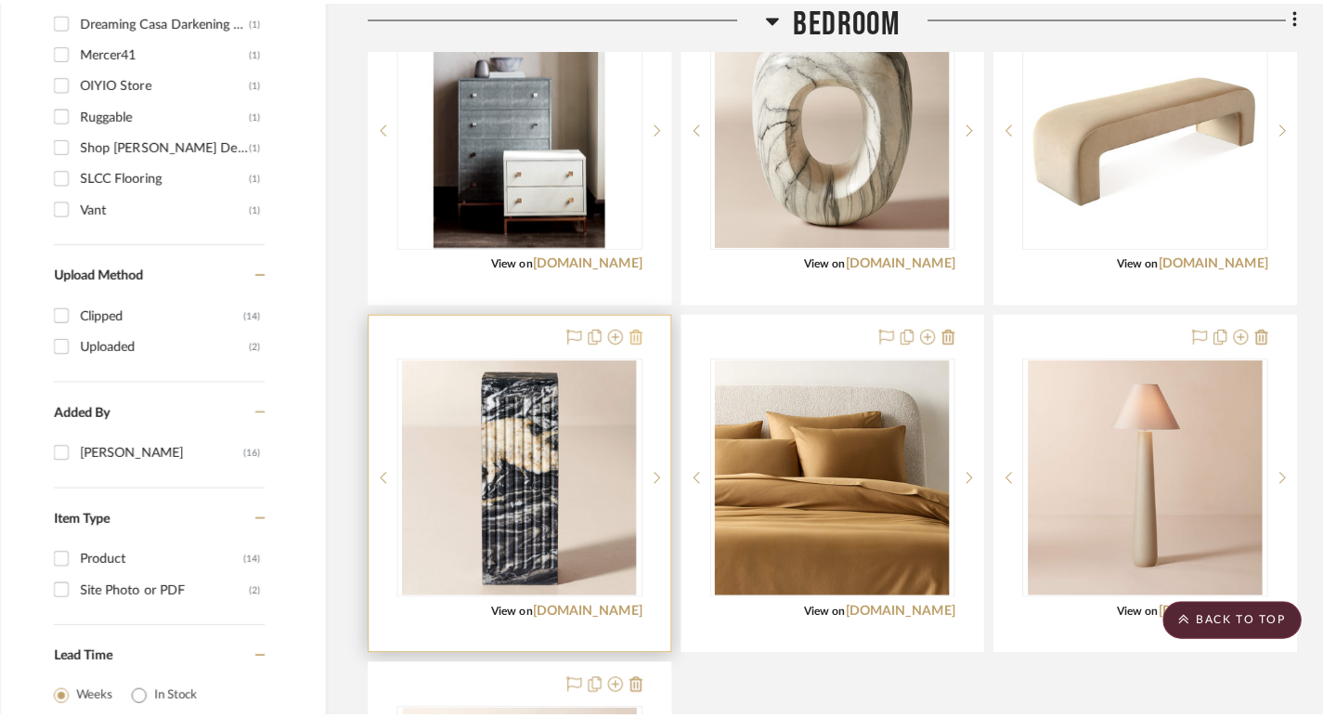
scroll to position [0, 0]
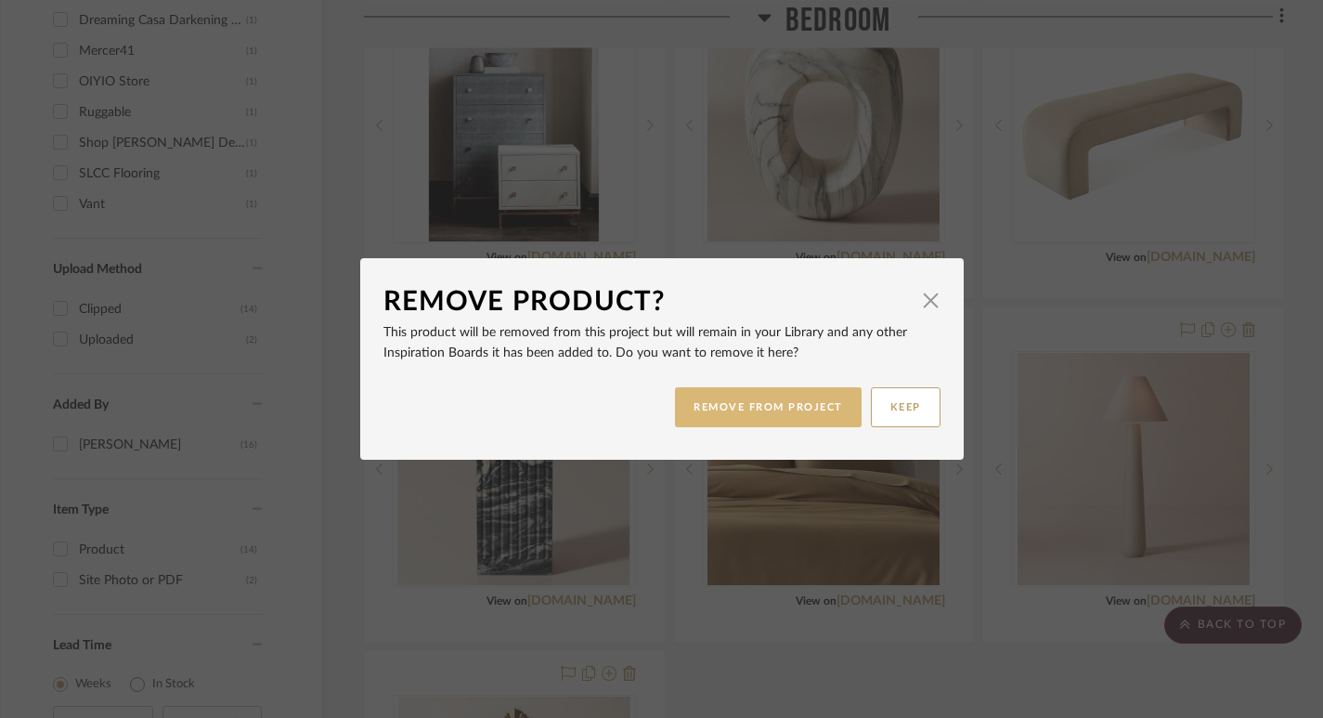
click at [716, 411] on button "REMOVE FROM PROJECT" at bounding box center [768, 407] width 187 height 40
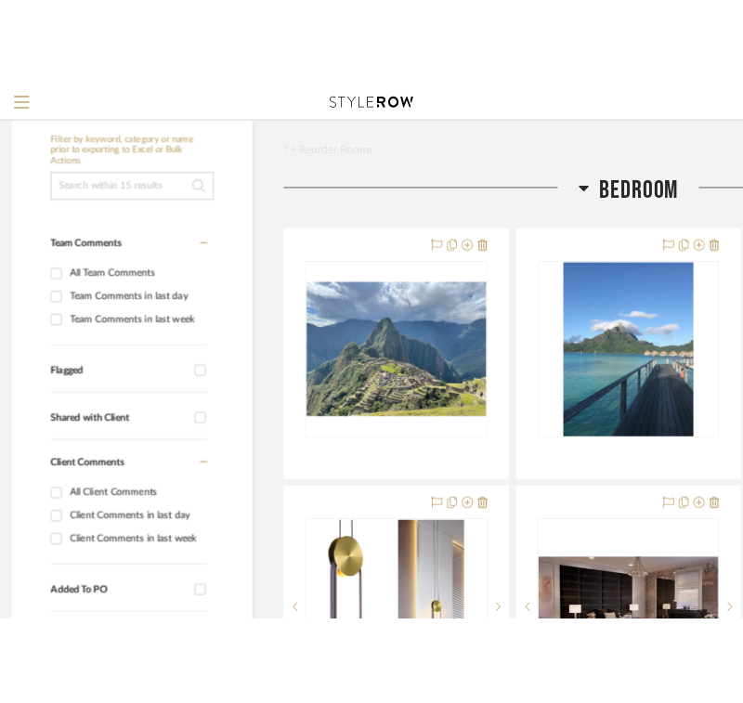
scroll to position [229, 13]
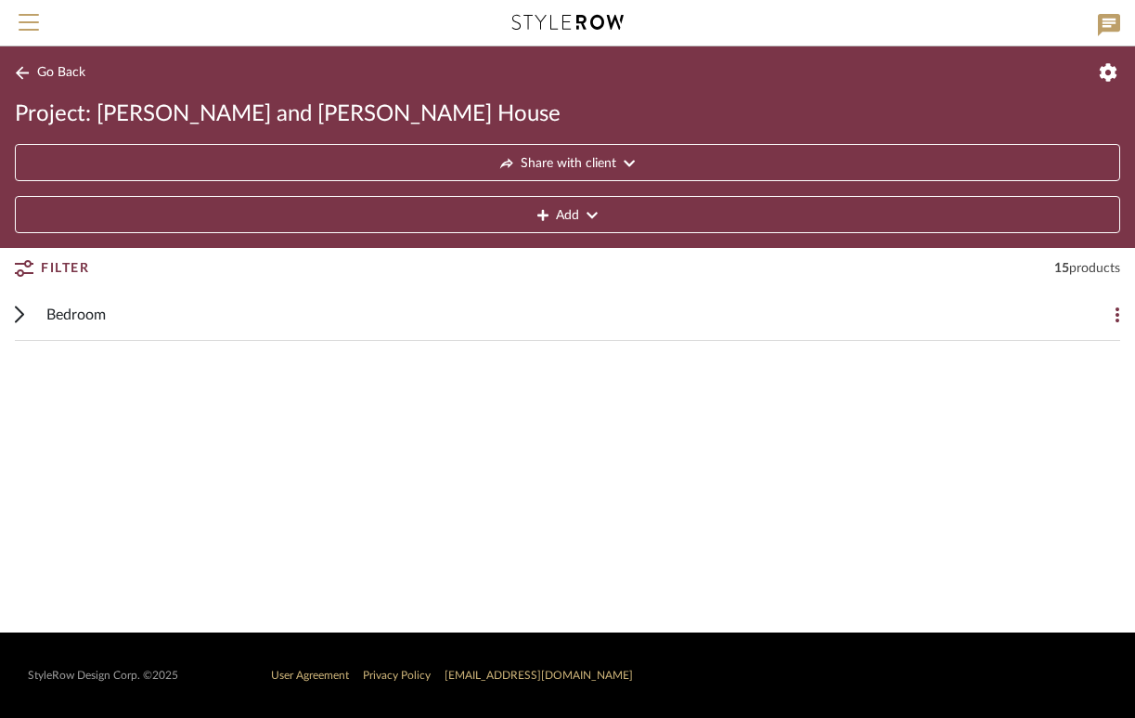
click at [30, 315] on div "Bedroom Add Item" at bounding box center [568, 315] width 1106 height 52
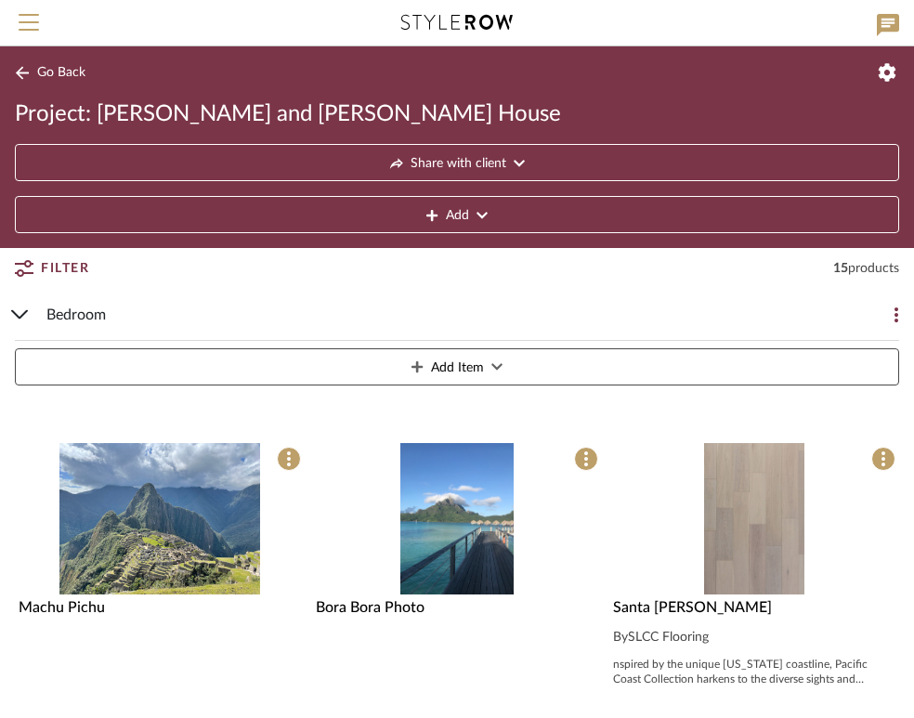
click at [58, 77] on span "Go Back" at bounding box center [61, 73] width 48 height 16
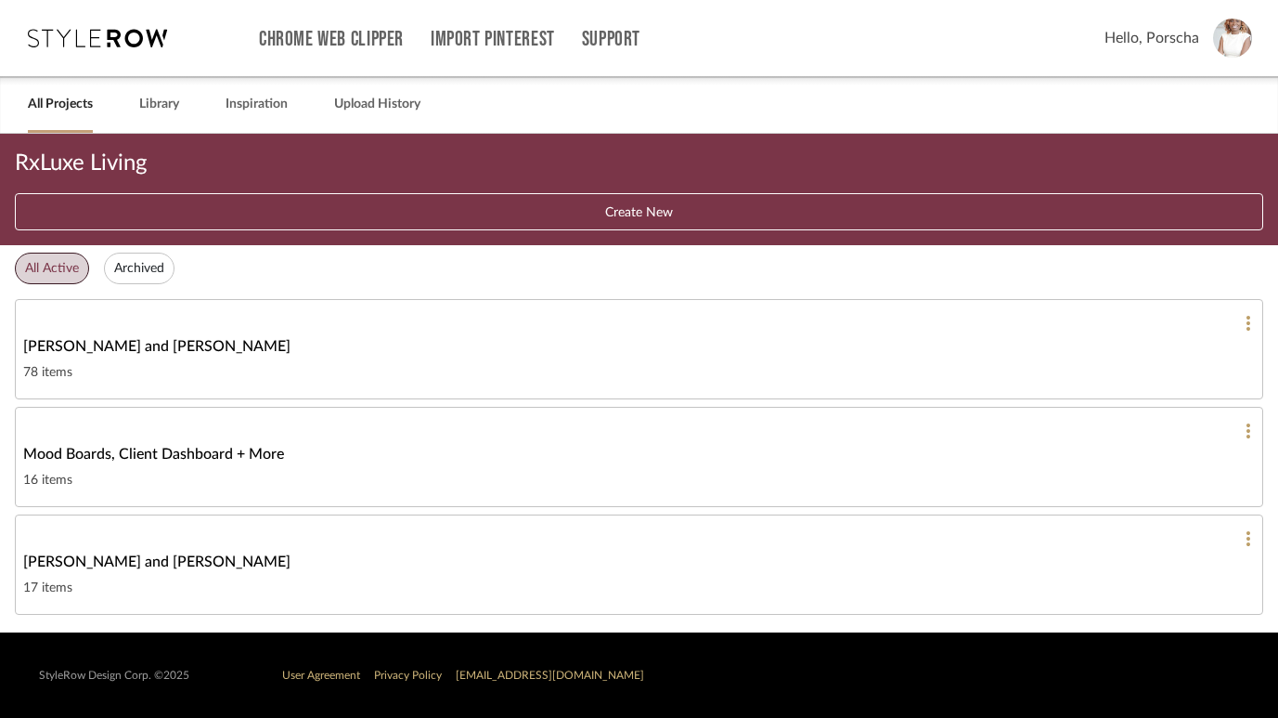
click at [78, 108] on link "All Projects" at bounding box center [60, 104] width 65 height 25
click at [147, 116] on link "Library" at bounding box center [159, 104] width 40 height 25
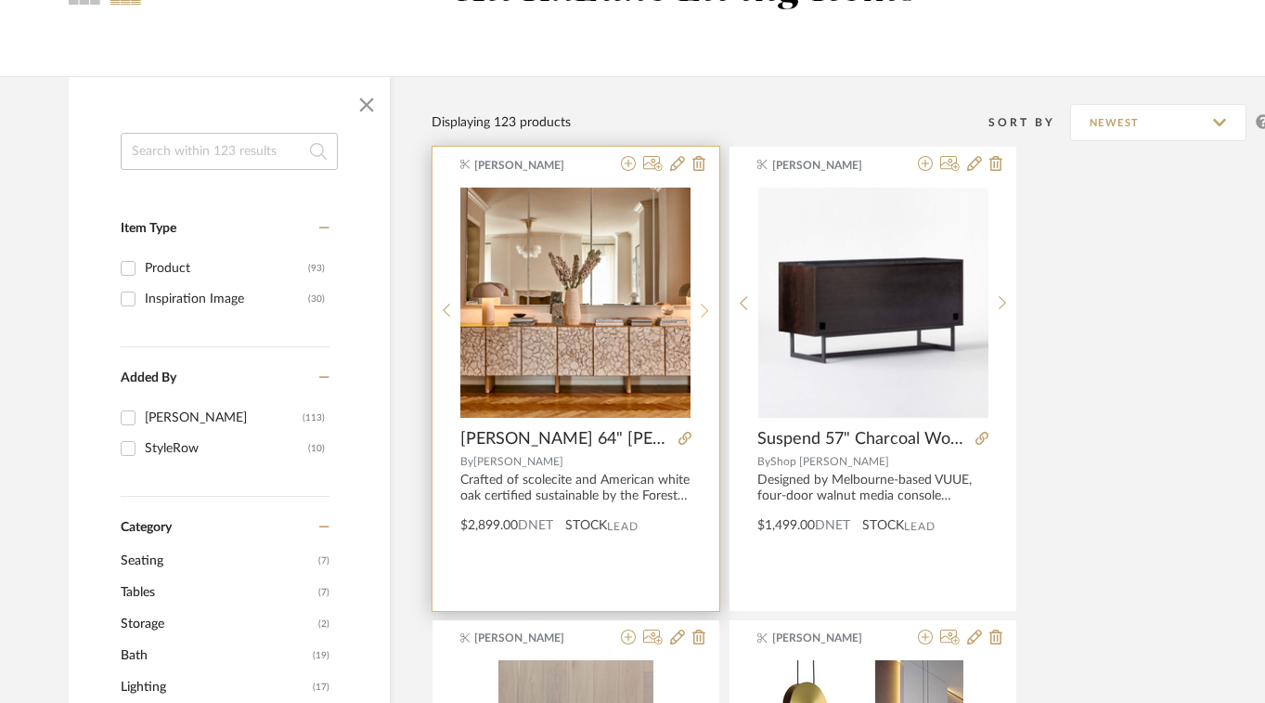
scroll to position [214, 0]
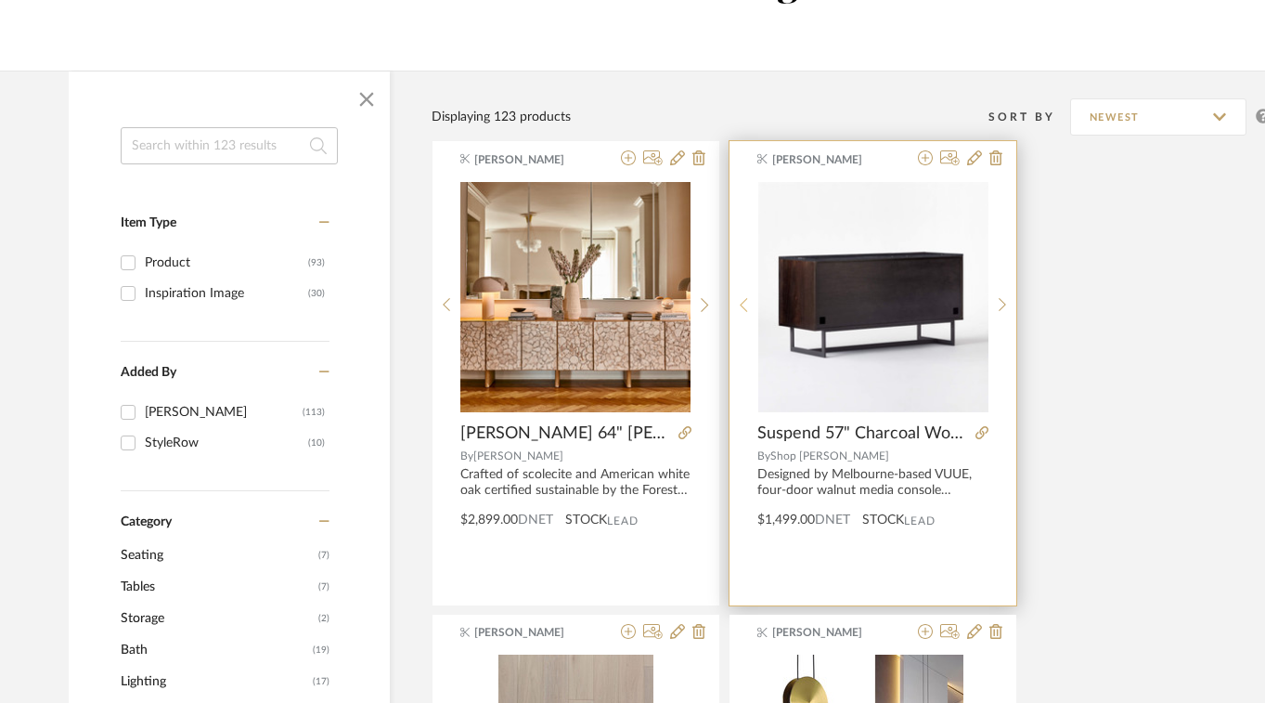
click at [746, 304] on icon at bounding box center [744, 305] width 8 height 16
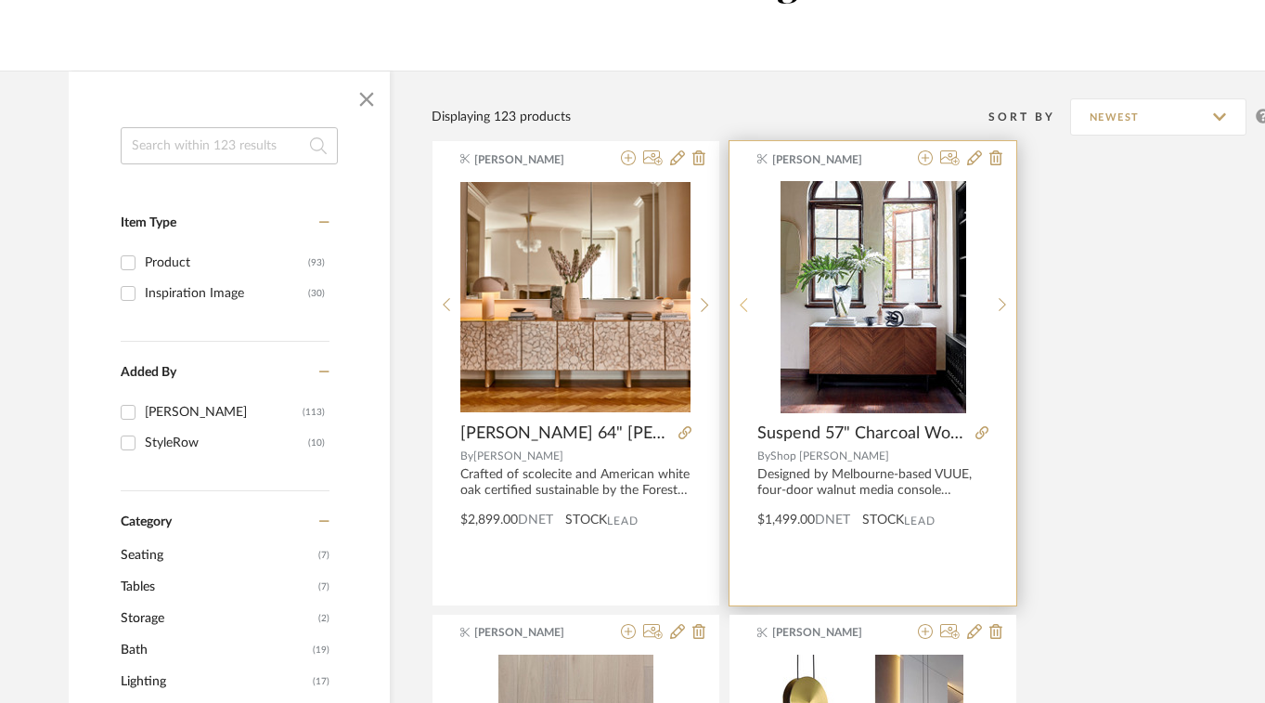
click at [746, 304] on icon at bounding box center [744, 305] width 8 height 16
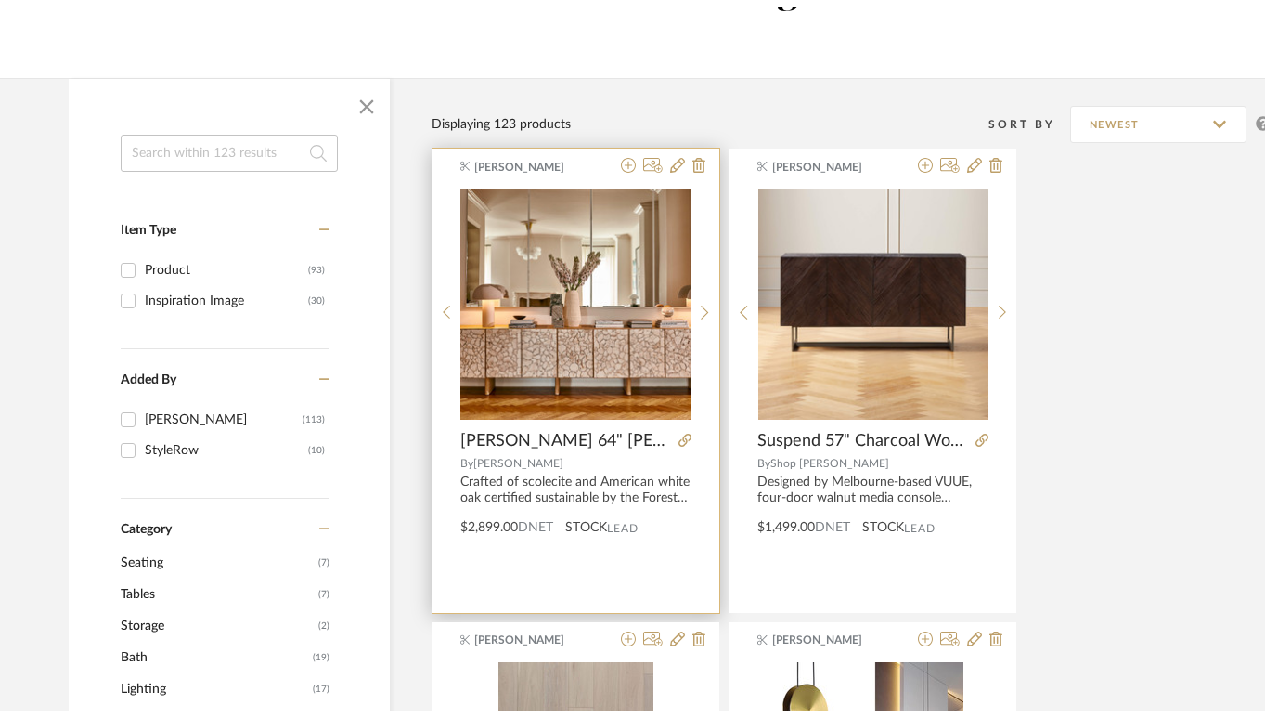
scroll to position [0, 0]
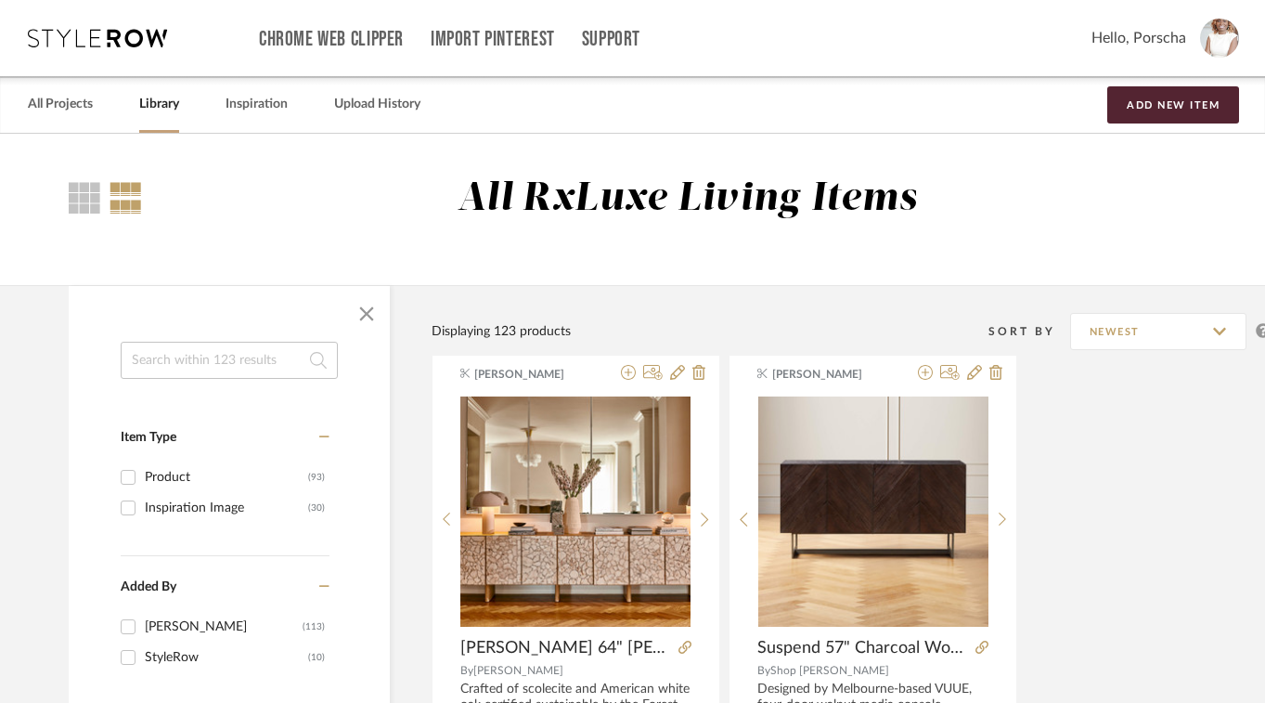
click at [21, 111] on div "All Projects Library Inspiration Upload History Add New Item" at bounding box center [632, 104] width 1265 height 57
click at [36, 114] on link "All Projects" at bounding box center [60, 104] width 65 height 25
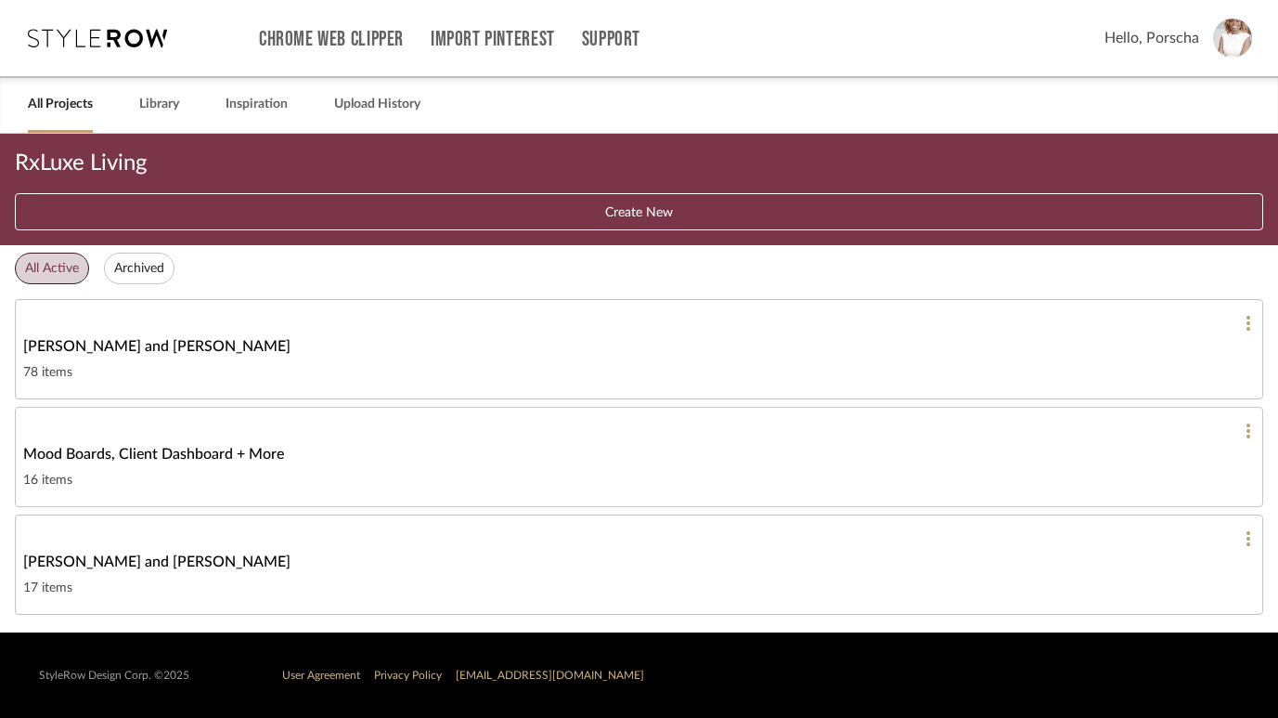
click at [175, 556] on span "[PERSON_NAME] and [PERSON_NAME]" at bounding box center [156, 562] width 267 height 22
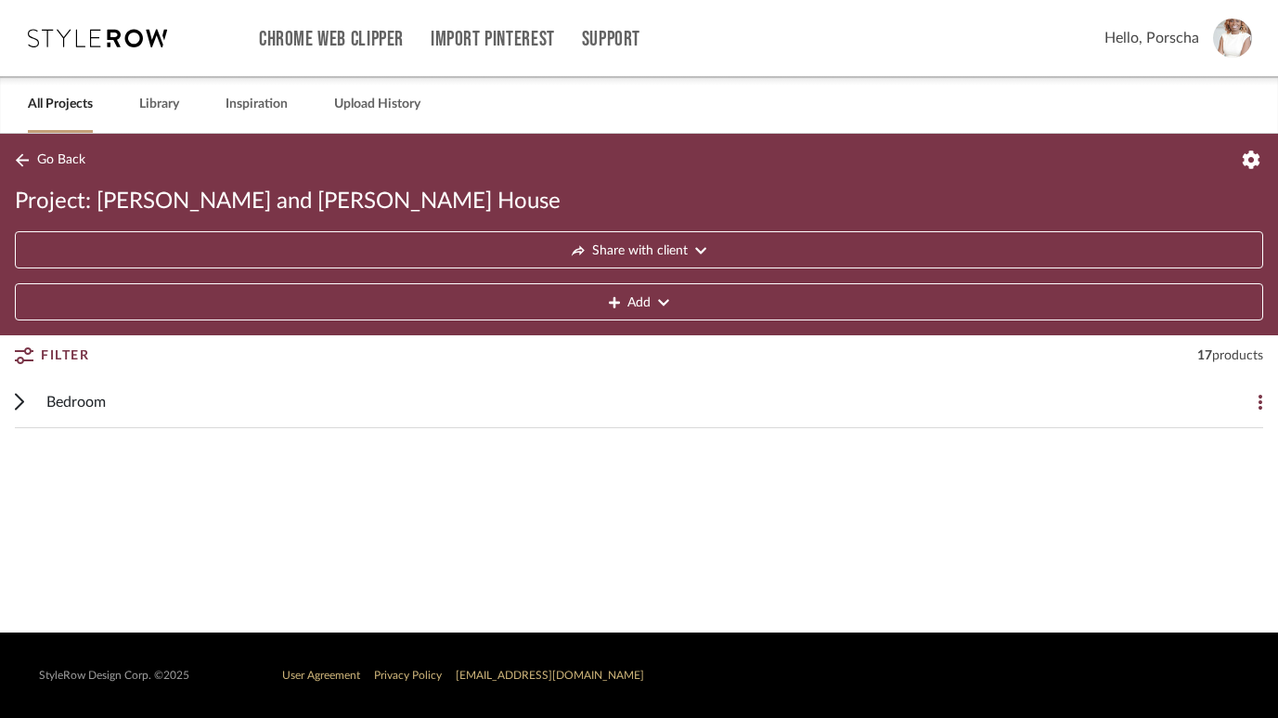
click at [20, 398] on icon at bounding box center [19, 402] width 7 height 15
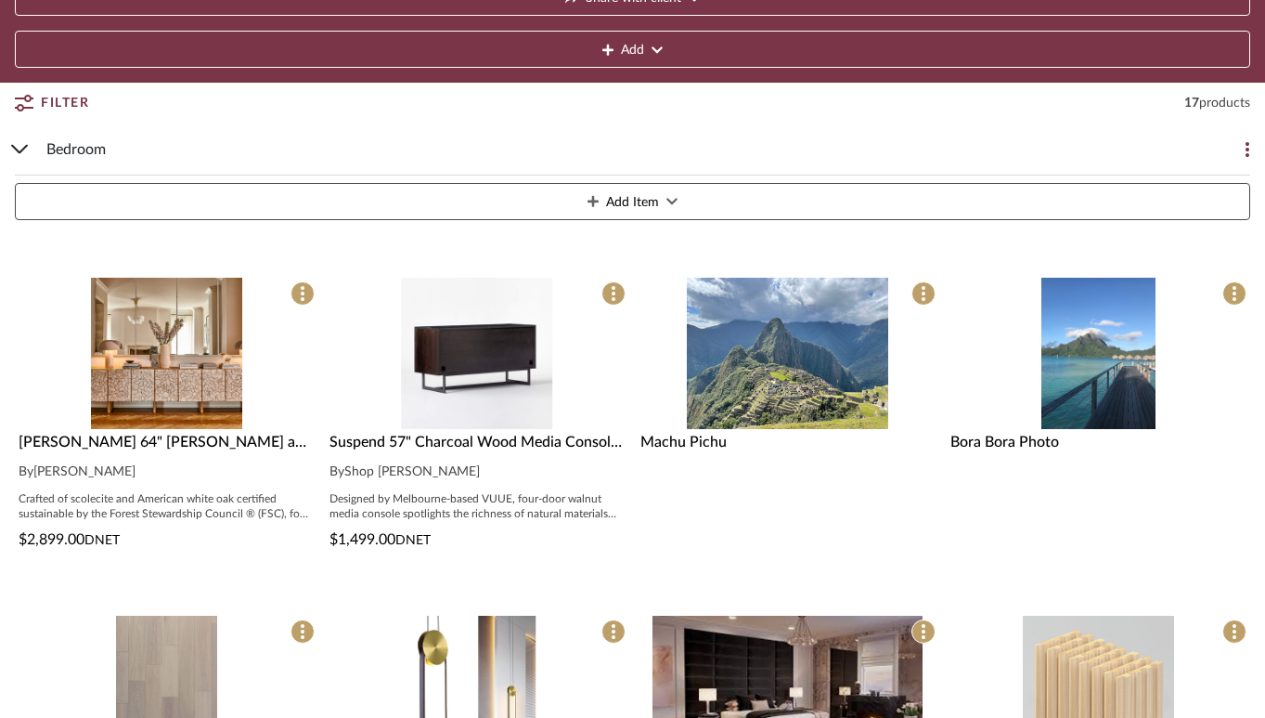
scroll to position [253, 0]
click at [459, 361] on img "0" at bounding box center [477, 352] width 151 height 151
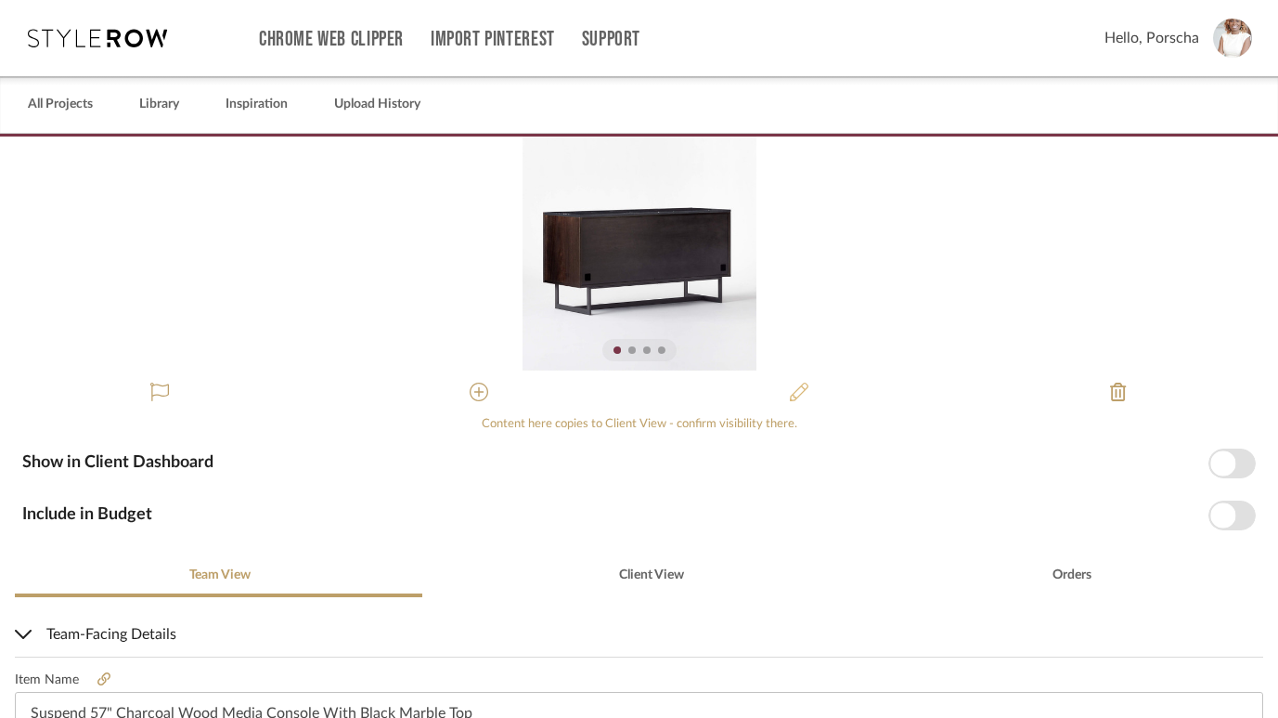
click at [794, 391] on icon at bounding box center [799, 392] width 19 height 19
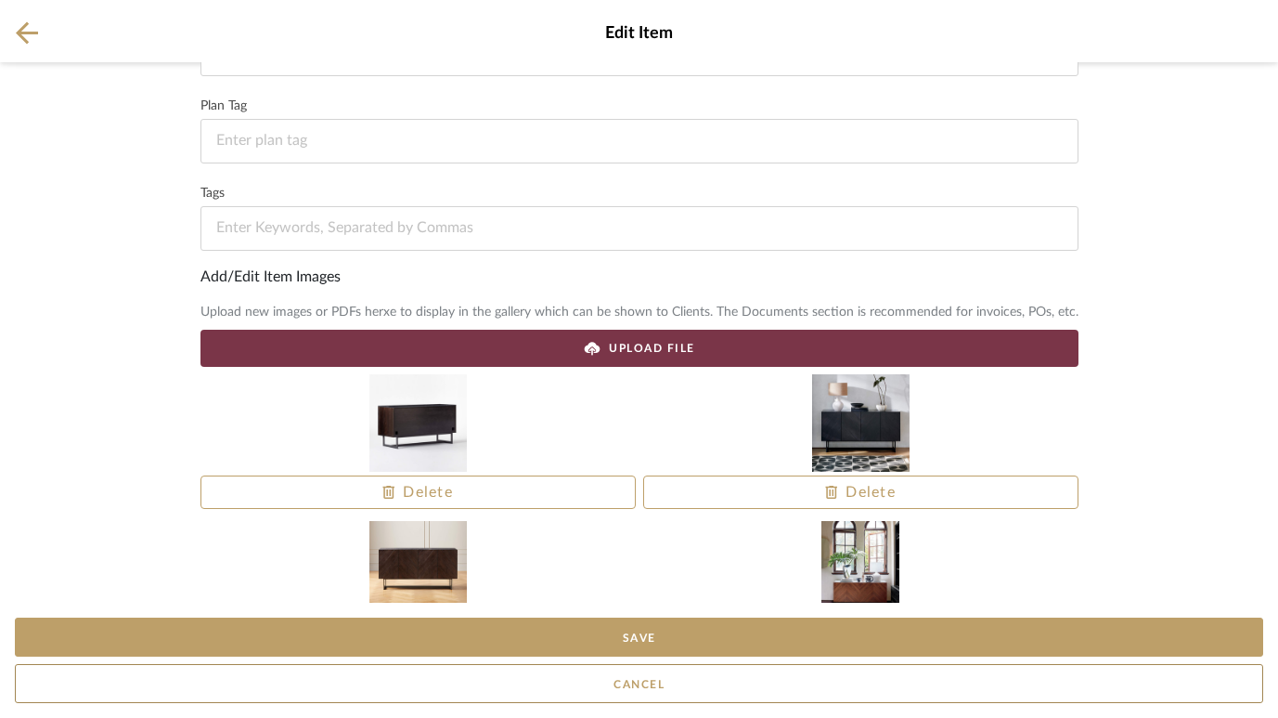
scroll to position [384, 0]
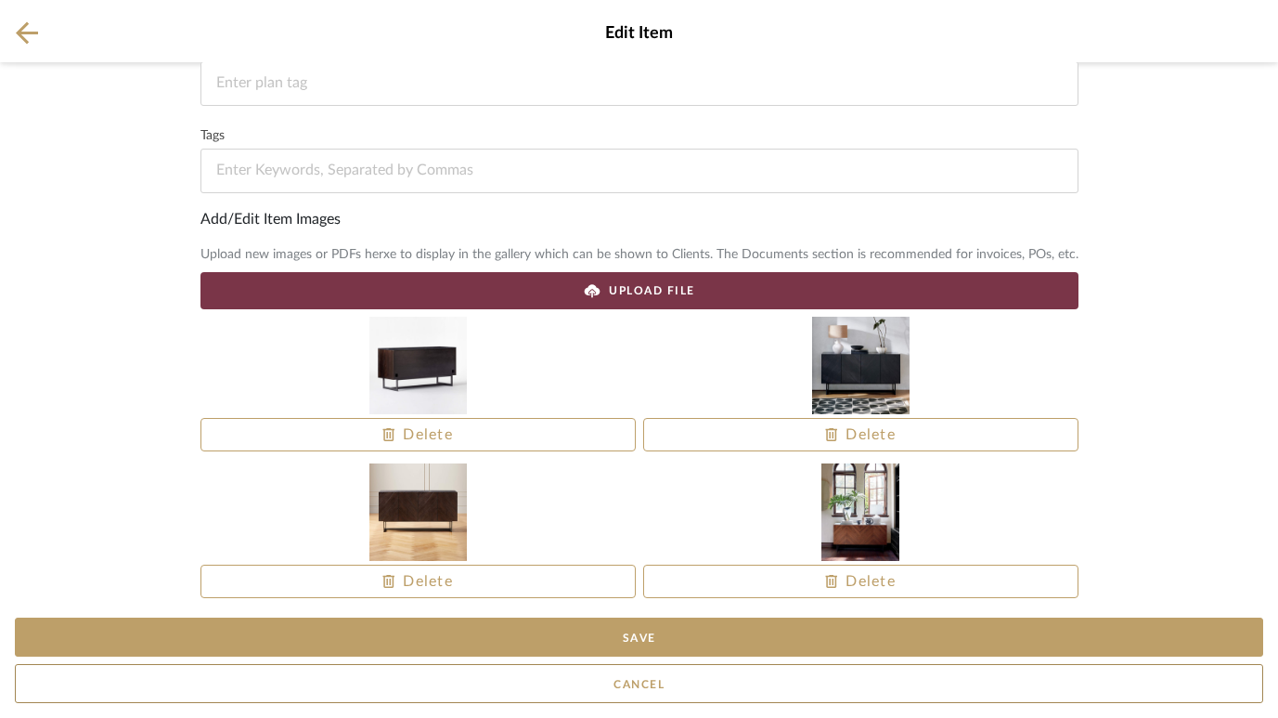
drag, startPoint x: 444, startPoint y: 359, endPoint x: 749, endPoint y: 369, distance: 305.6
click at [749, 317] on div "Delete Delete Delete Delete" at bounding box center [640, 317] width 878 height 0
drag, startPoint x: 828, startPoint y: 364, endPoint x: 768, endPoint y: 359, distance: 60.5
click at [768, 359] on div at bounding box center [860, 365] width 435 height 97
drag, startPoint x: 864, startPoint y: 362, endPoint x: 766, endPoint y: 362, distance: 98.4
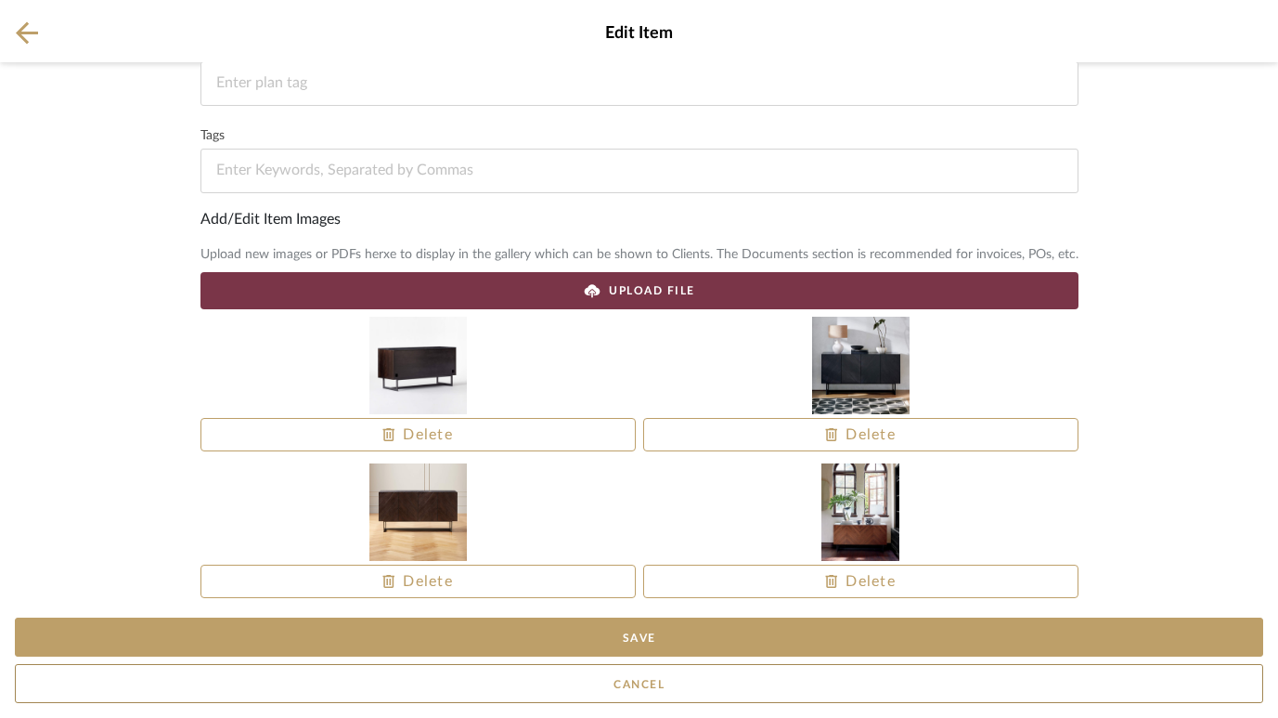
click at [766, 362] on div at bounding box center [860, 365] width 435 height 97
click at [859, 370] on div at bounding box center [860, 365] width 435 height 97
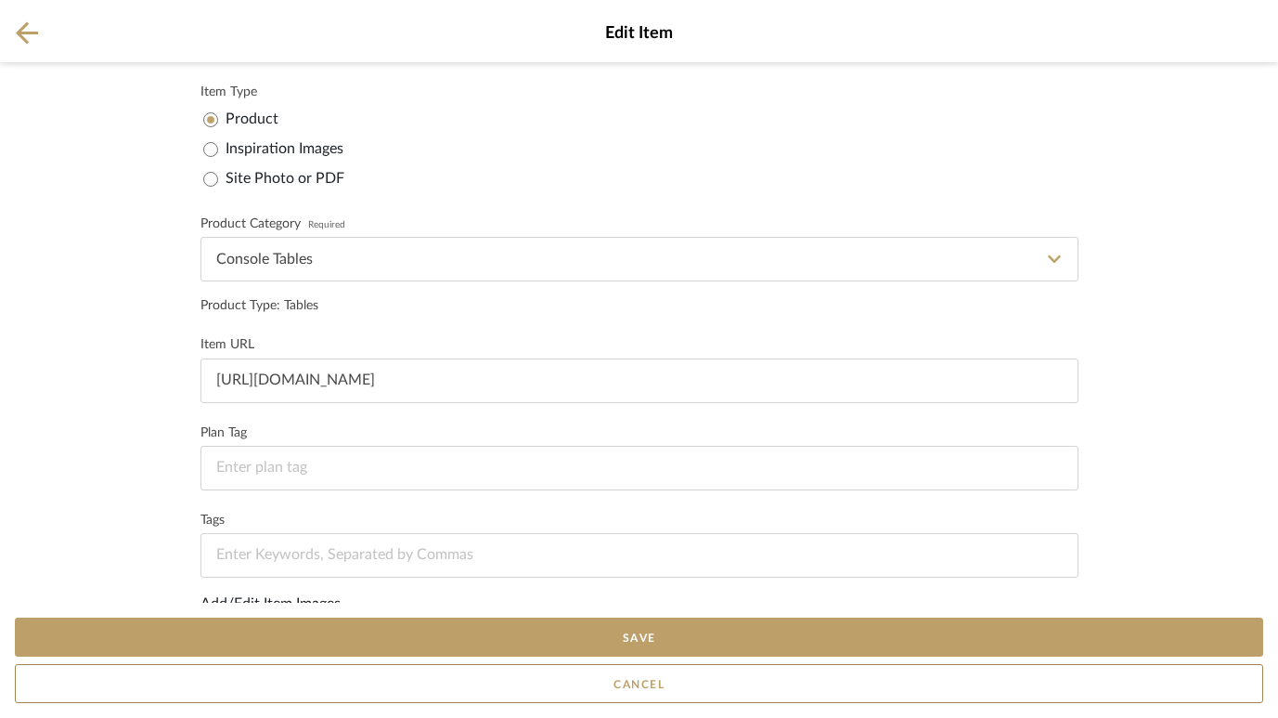
click at [23, 26] on icon at bounding box center [27, 32] width 22 height 22
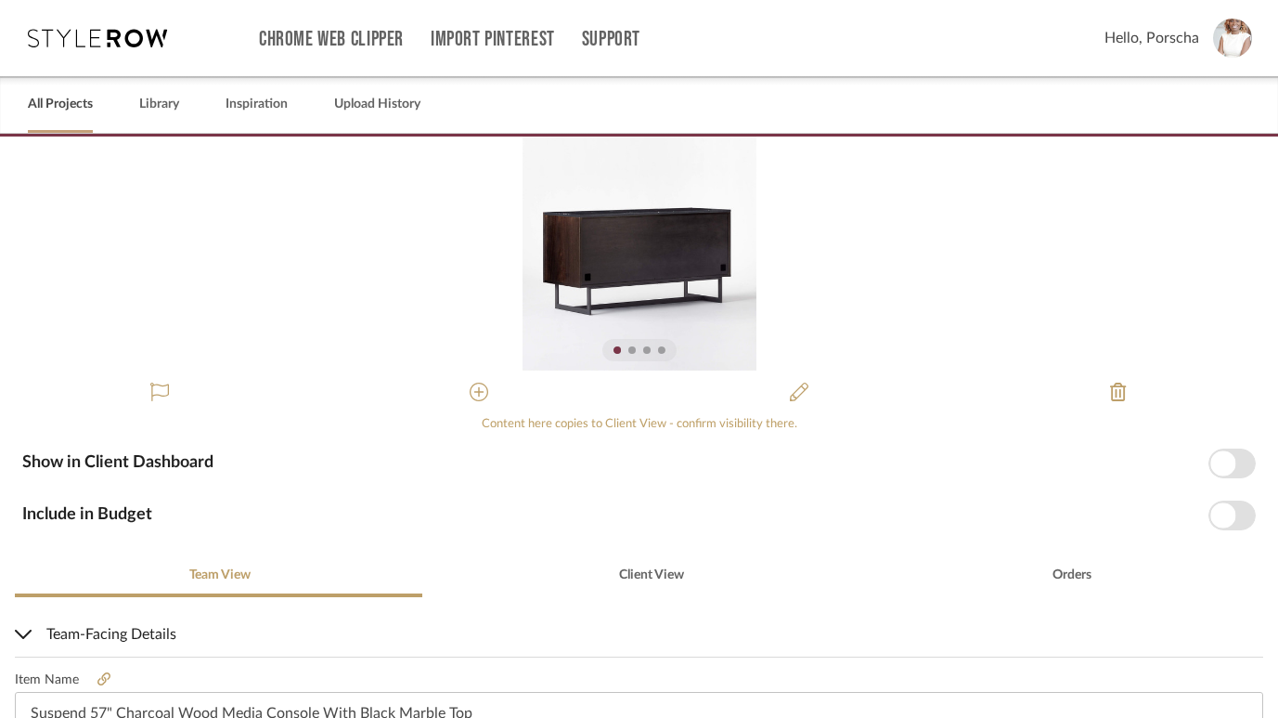
click at [47, 110] on link "All Projects" at bounding box center [60, 104] width 65 height 25
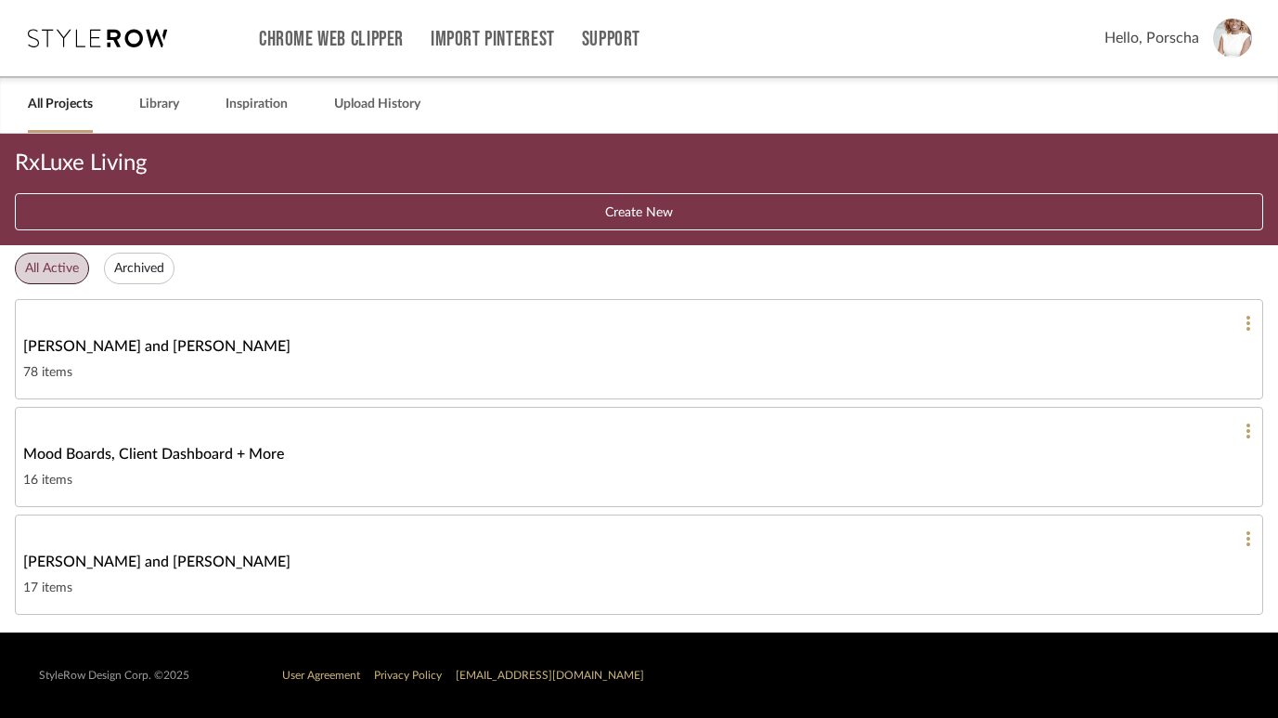
click at [60, 106] on link "All Projects" at bounding box center [60, 104] width 65 height 25
click at [166, 107] on link "Library" at bounding box center [159, 104] width 40 height 25
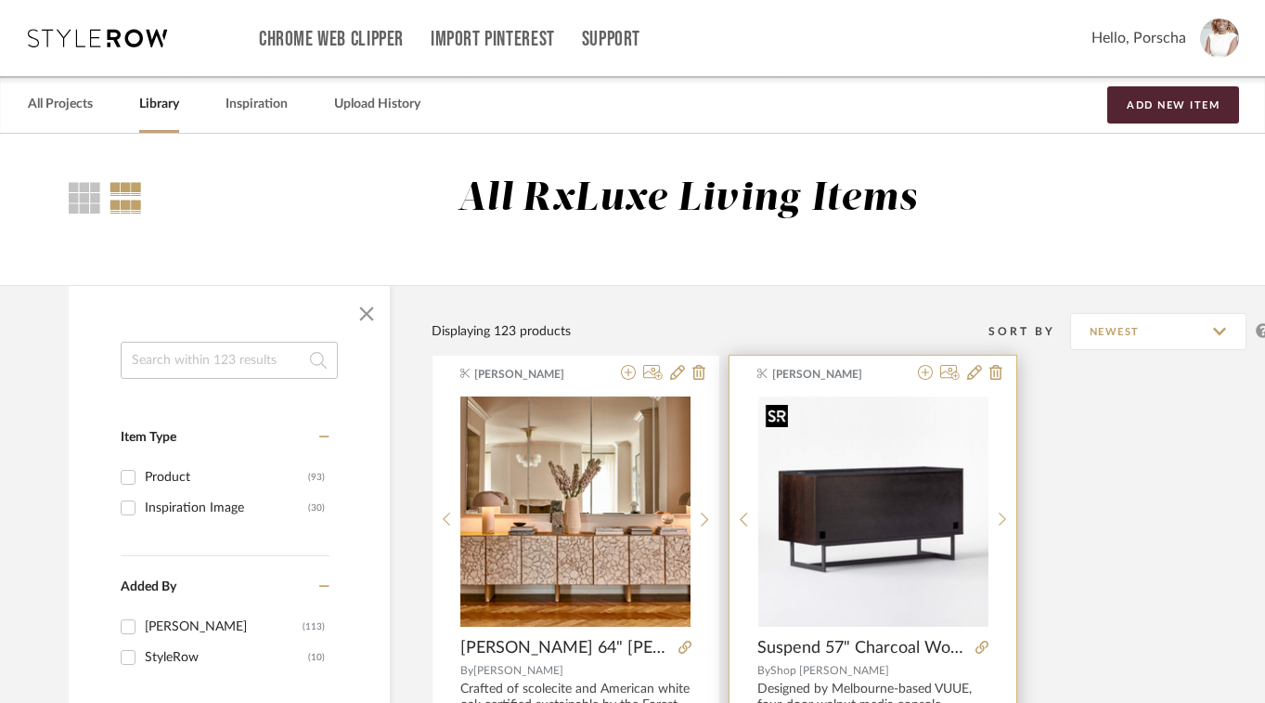
click at [930, 525] on img "0" at bounding box center [874, 511] width 230 height 230
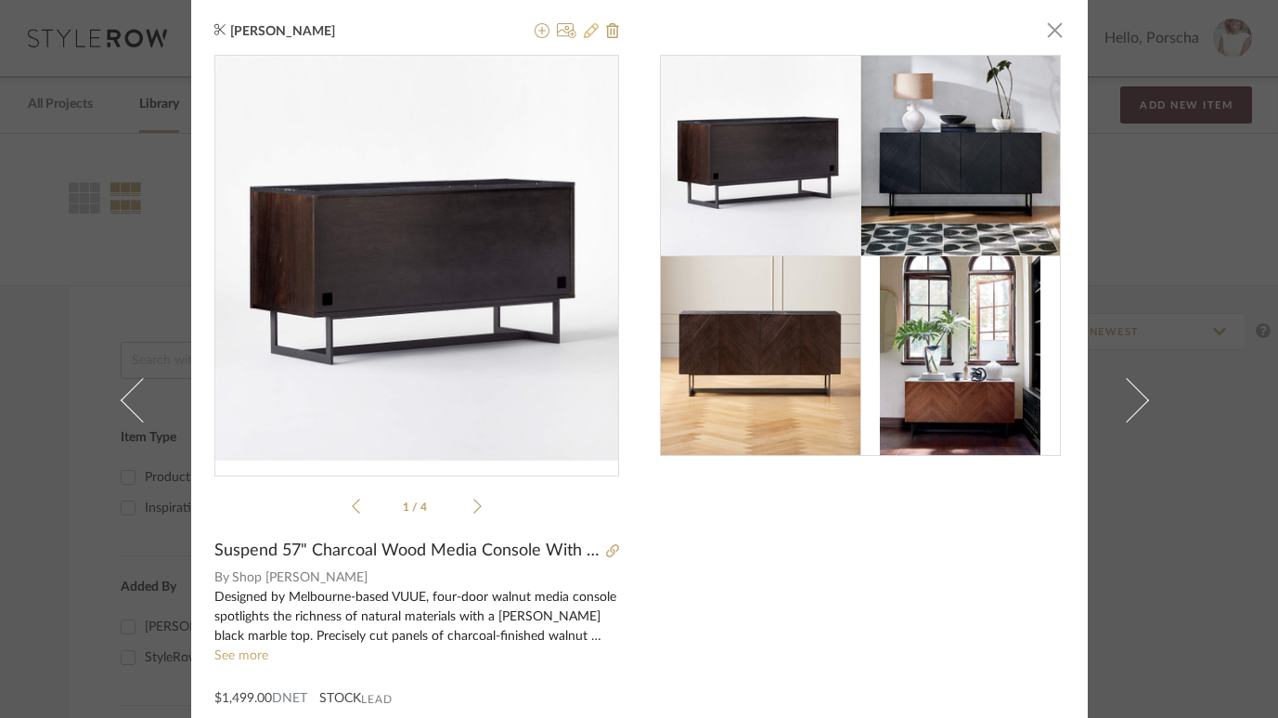
click at [584, 35] on icon at bounding box center [591, 30] width 15 height 15
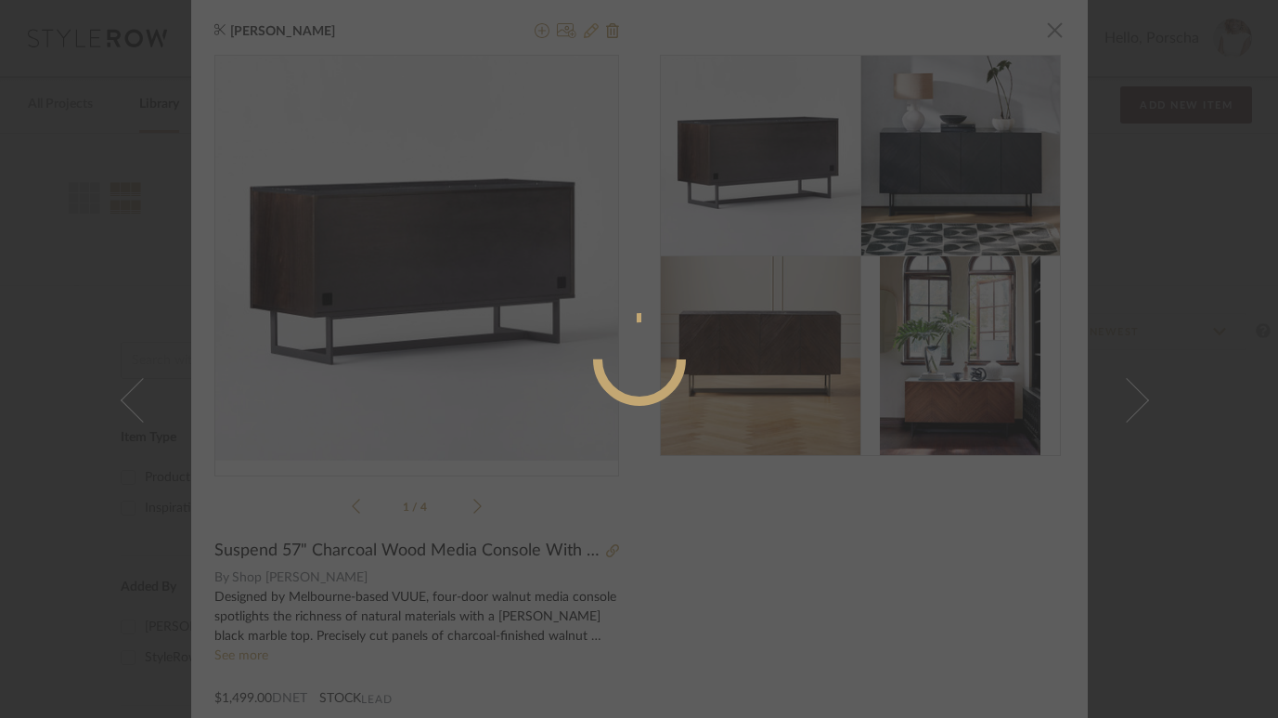
radio input "true"
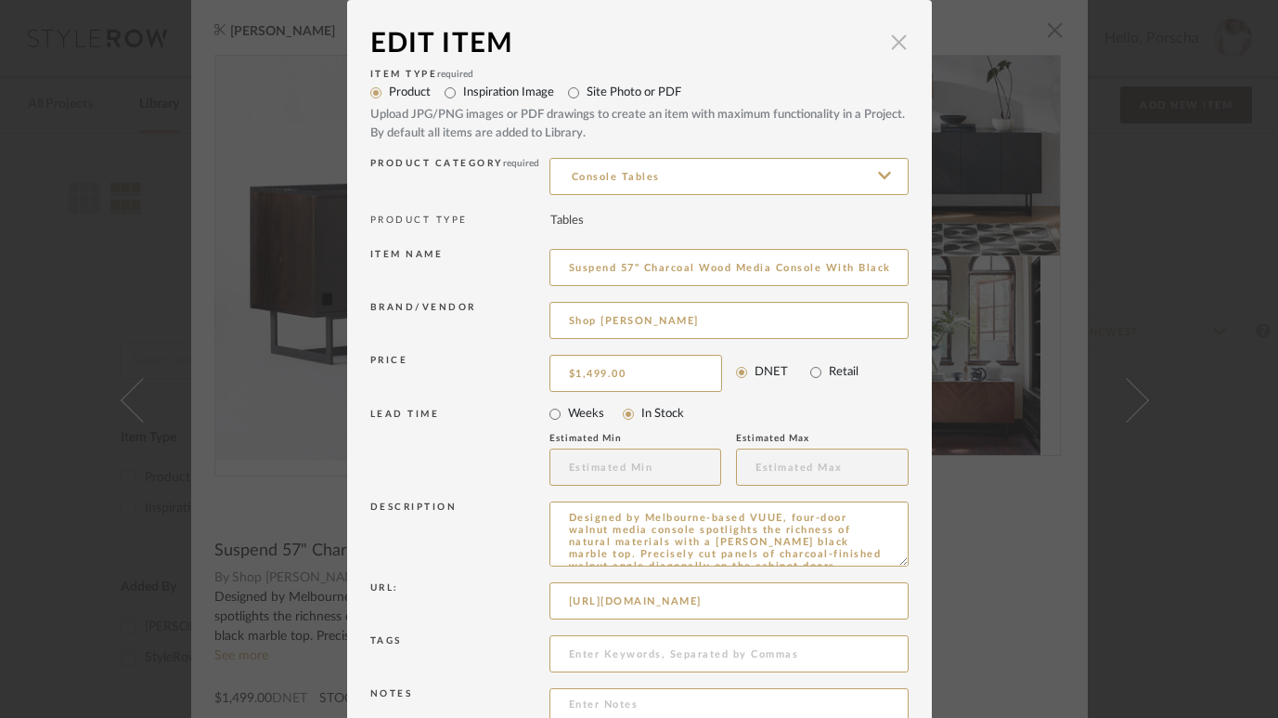
click at [900, 45] on span "button" at bounding box center [899, 41] width 37 height 37
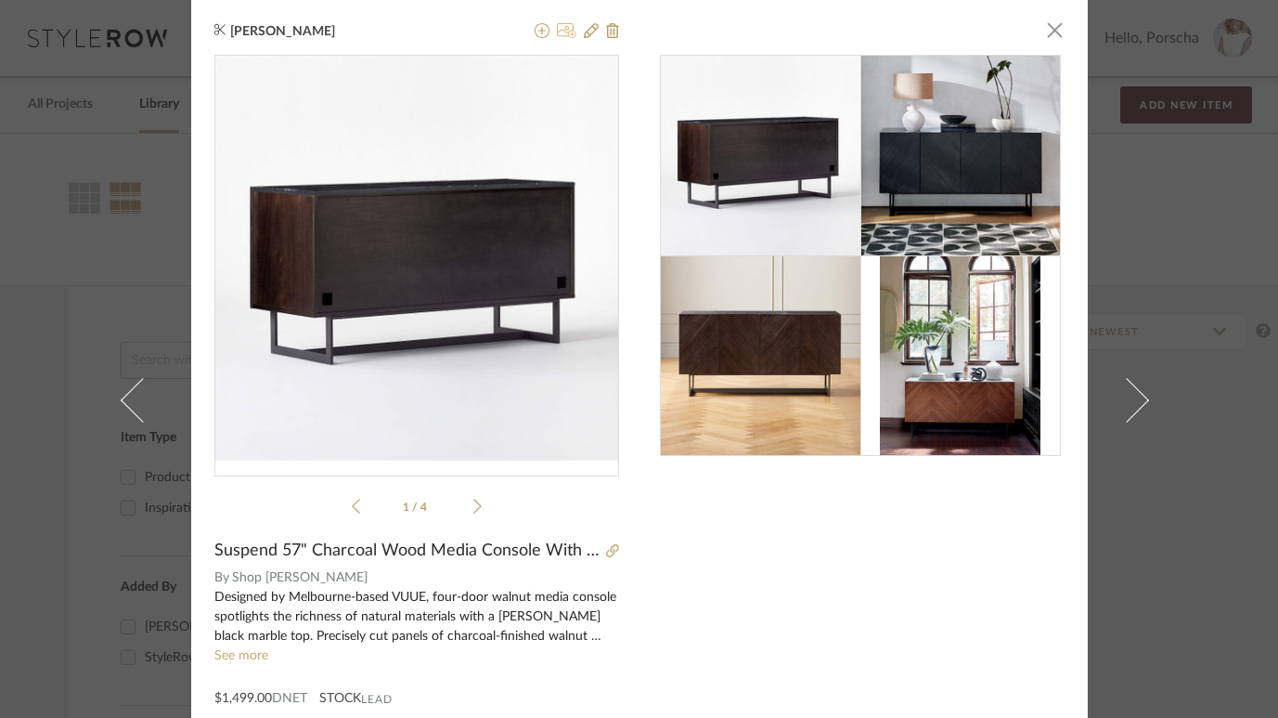
click at [557, 34] on icon at bounding box center [566, 30] width 19 height 15
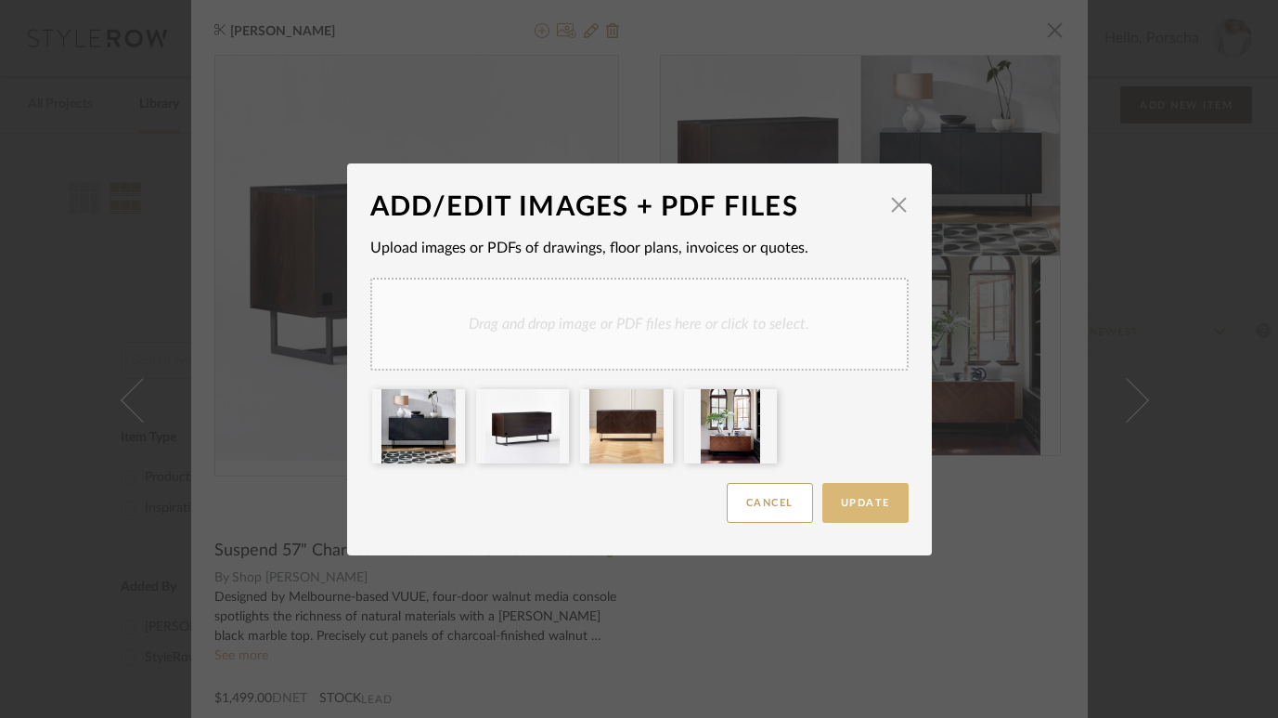
click at [860, 507] on span "Update" at bounding box center [865, 503] width 49 height 10
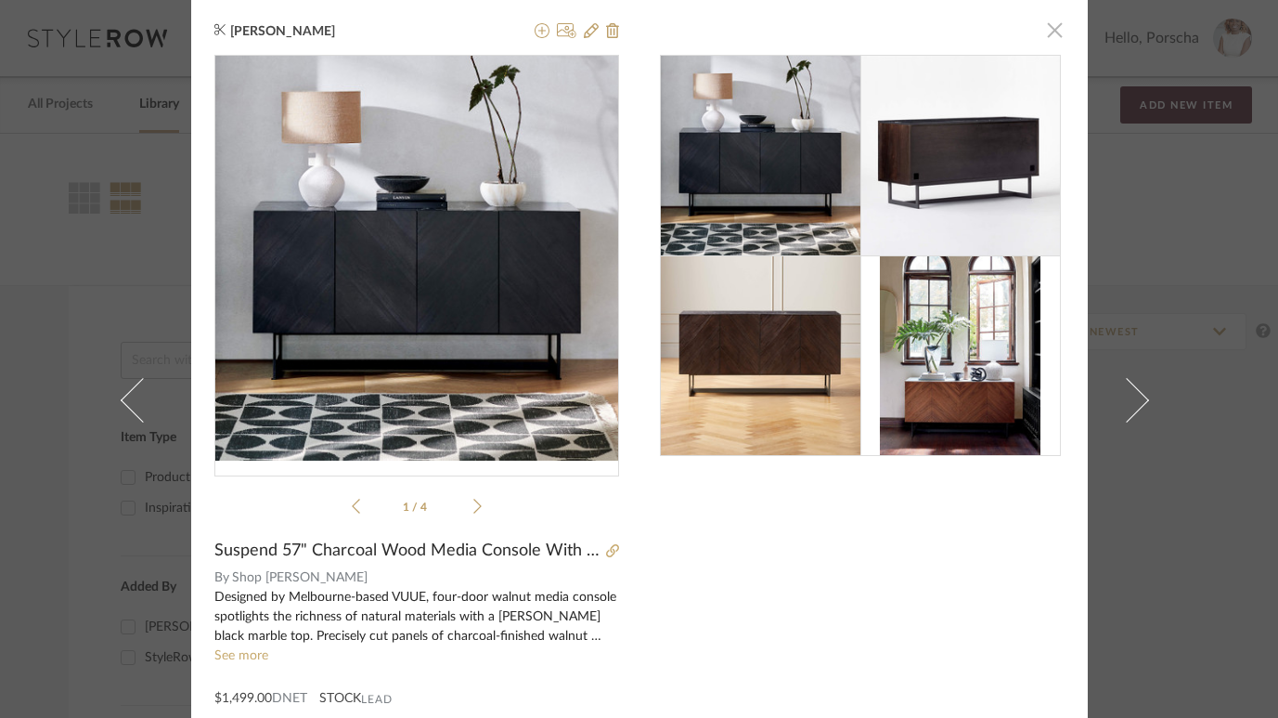
click at [966, 32] on span "button" at bounding box center [1055, 29] width 37 height 37
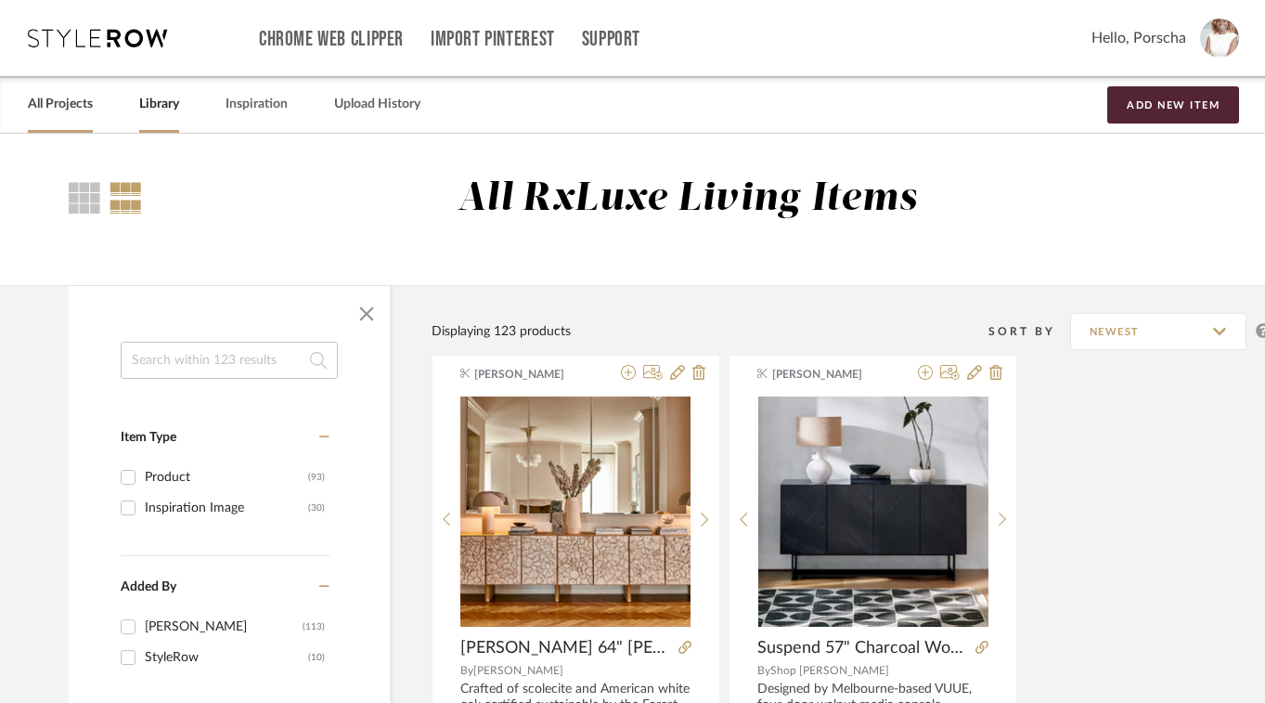
click at [62, 98] on link "All Projects" at bounding box center [60, 104] width 65 height 25
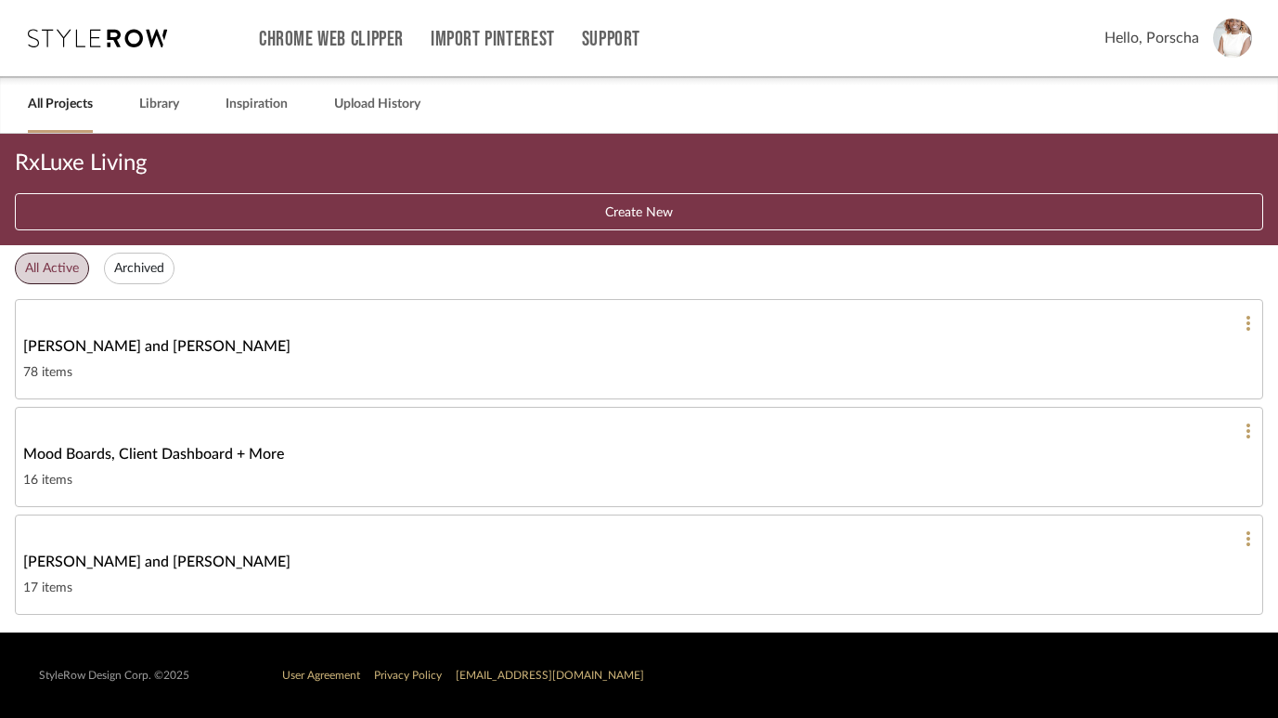
click at [121, 549] on link "Porscha and Kyle House 17 items" at bounding box center [639, 564] width 1249 height 100
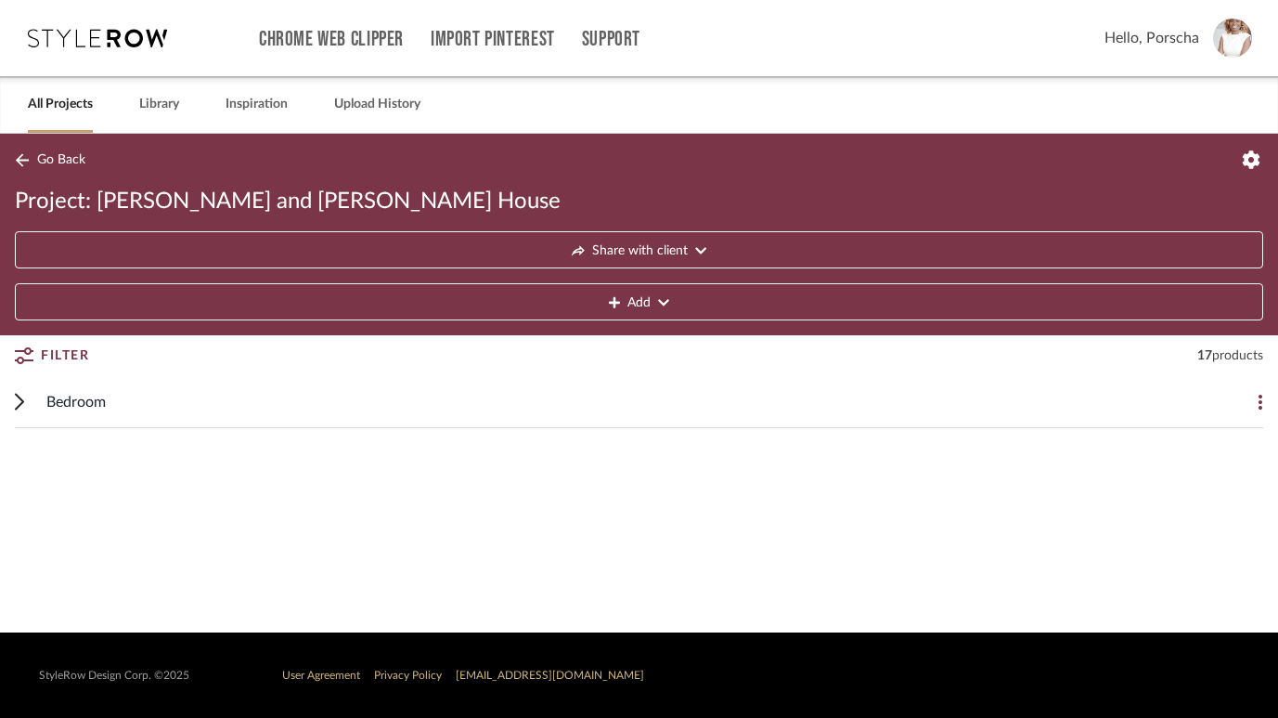
click at [68, 391] on span "Bedroom" at bounding box center [75, 402] width 59 height 22
